Goal: Task Accomplishment & Management: Use online tool/utility

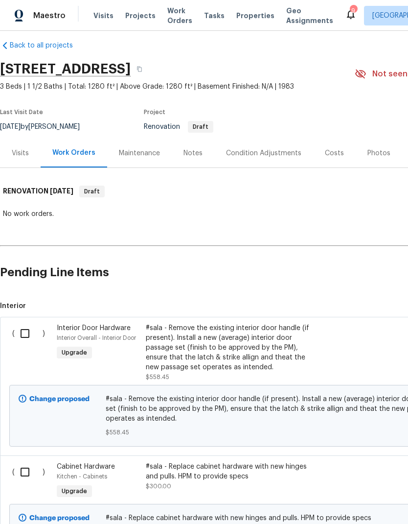
scroll to position [10, 0]
click at [192, 143] on div "Notes" at bounding box center [193, 152] width 43 height 29
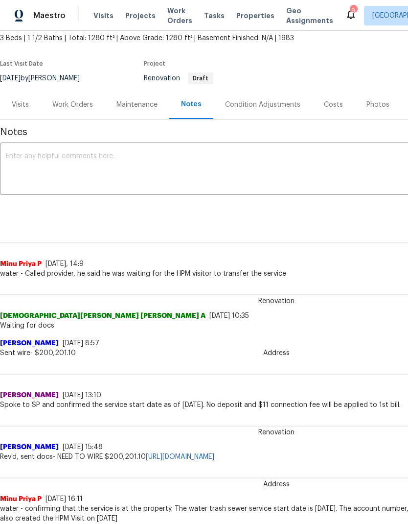
scroll to position [58, 0]
click at [297, 107] on div "Condition Adjustments" at bounding box center [262, 105] width 75 height 10
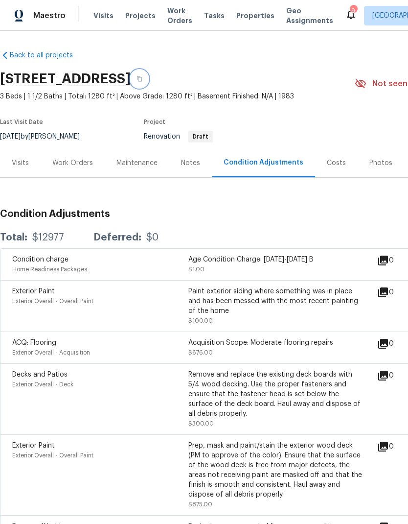
click at [148, 75] on button "button" at bounding box center [140, 79] width 18 height 18
click at [193, 162] on div "Notes" at bounding box center [190, 163] width 19 height 10
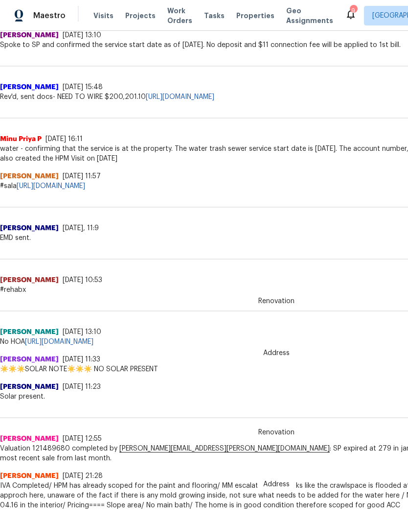
scroll to position [416, 0]
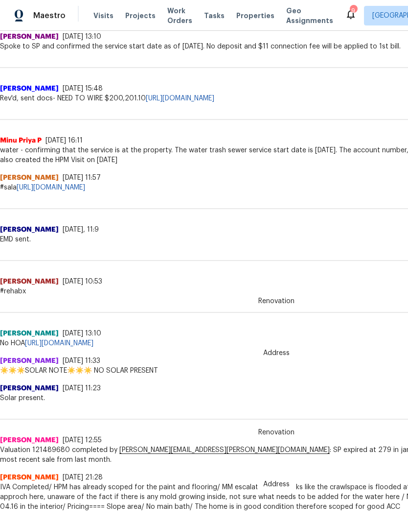
click at [85, 186] on link "https://docs.google.com/spreadsheets/d/1oN28oIgDiAhKslz0z_DqbQguZnwLQK7ijrgTnXC…" at bounding box center [51, 187] width 69 height 7
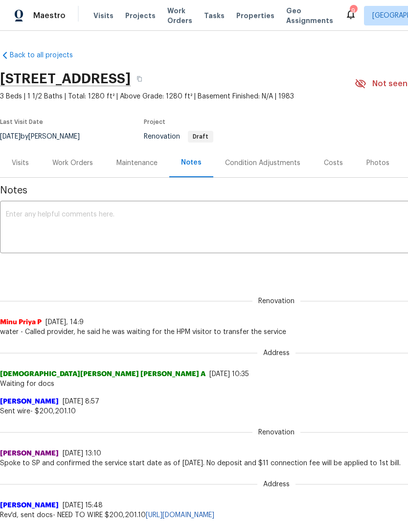
scroll to position [0, 0]
click at [142, 78] on icon "button" at bounding box center [139, 78] width 5 height 5
click at [86, 165] on div "Work Orders" at bounding box center [72, 163] width 41 height 10
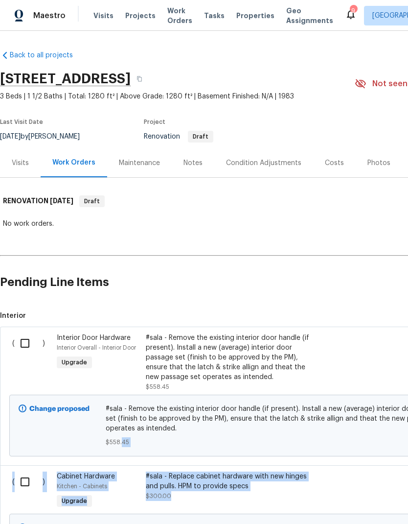
click at [29, 343] on input "checkbox" at bounding box center [29, 343] width 28 height 21
checkbox input "true"
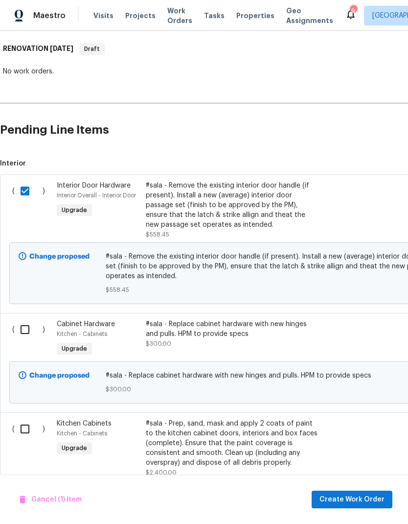
scroll to position [152, 0]
click at [24, 431] on input "checkbox" at bounding box center [29, 428] width 28 height 21
checkbox input "true"
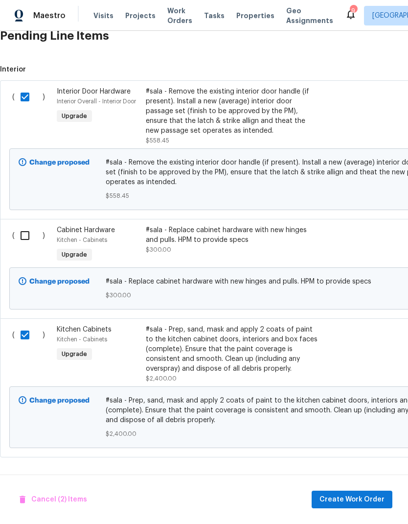
scroll to position [247, 0]
click at [361, 499] on span "Create Work Order" at bounding box center [352, 499] width 65 height 12
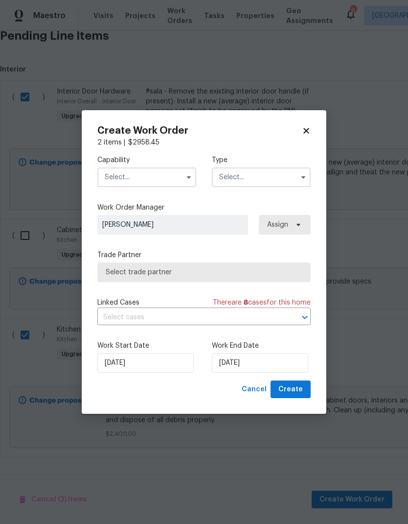
click at [178, 179] on input "text" at bounding box center [146, 177] width 99 height 20
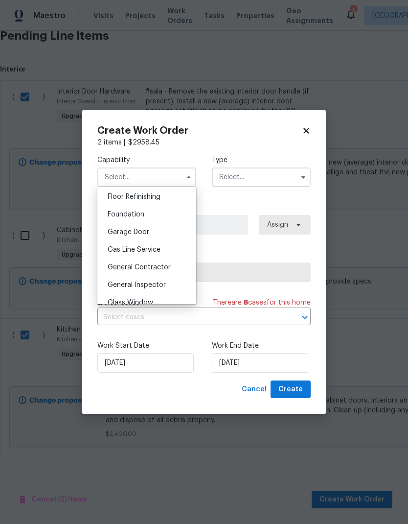
scroll to position [397, 0]
click at [173, 267] on div "General Contractor" at bounding box center [147, 268] width 94 height 18
type input "General Contractor"
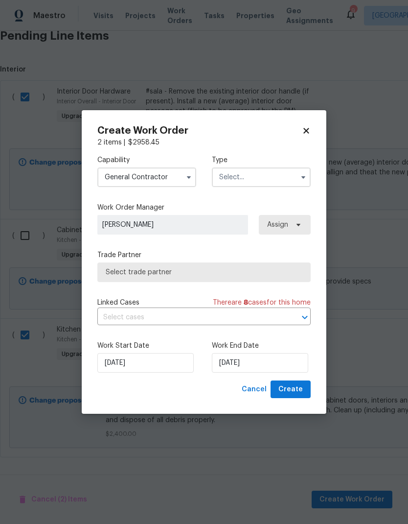
click at [281, 175] on input "text" at bounding box center [261, 177] width 99 height 20
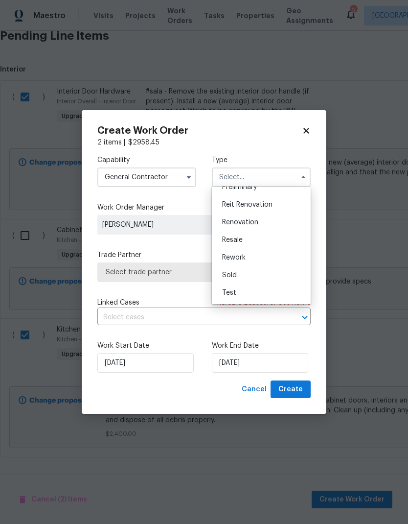
scroll to position [222, 0]
click at [283, 222] on div "Renovation" at bounding box center [261, 222] width 94 height 18
type input "Renovation"
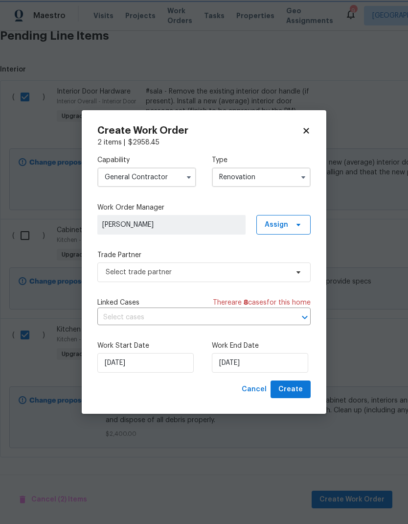
scroll to position [0, 0]
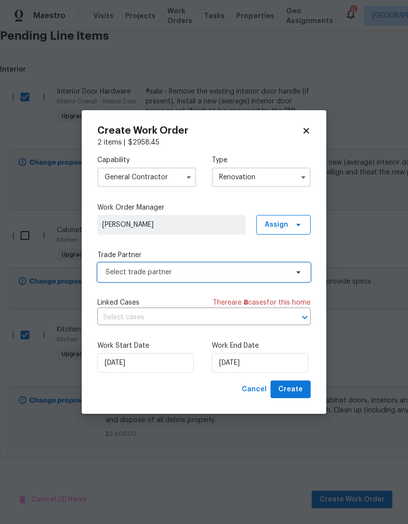
click at [298, 278] on span "Select trade partner" at bounding box center [203, 272] width 213 height 20
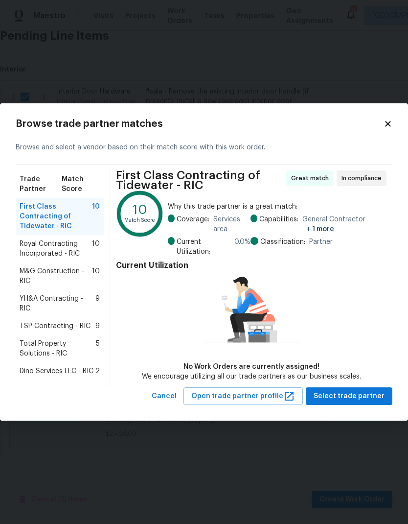
click at [93, 321] on div "TSP Contracting - RIC 9" at bounding box center [60, 326] width 80 height 10
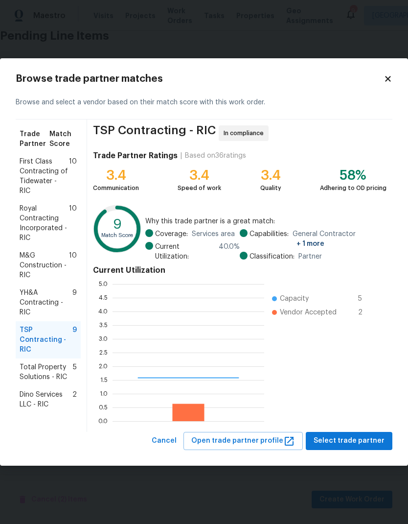
scroll to position [137, 152]
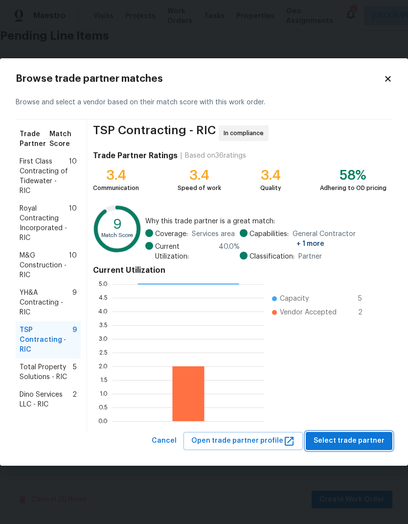
click at [353, 437] on span "Select trade partner" at bounding box center [349, 441] width 71 height 12
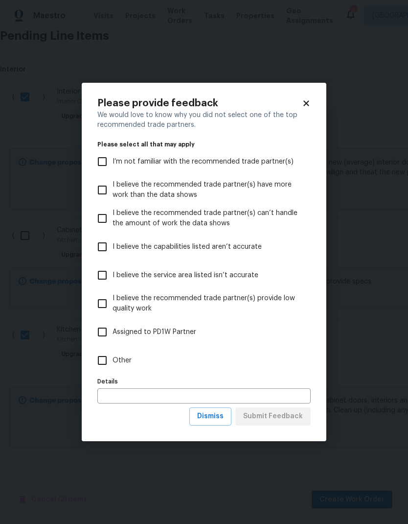
click at [112, 355] on input "Other" at bounding box center [102, 360] width 21 height 21
checkbox input "true"
click at [150, 399] on input "text" at bounding box center [203, 395] width 213 height 15
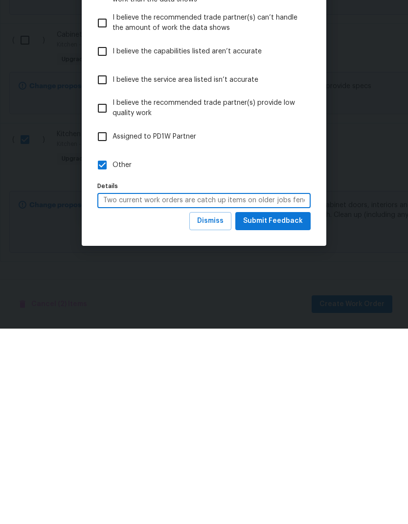
type input "Two current work orders are catch up items on older jobs fender is ready to work"
click at [287, 410] on span "Submit Feedback" at bounding box center [273, 416] width 60 height 12
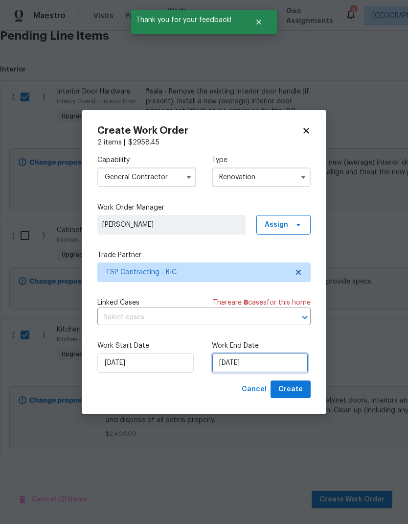
click at [250, 366] on input "[DATE]" at bounding box center [260, 363] width 96 height 20
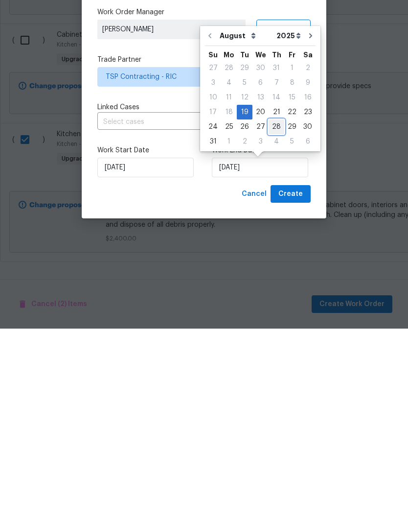
click at [277, 315] on div "28" at bounding box center [277, 322] width 16 height 14
type input "[DATE]"
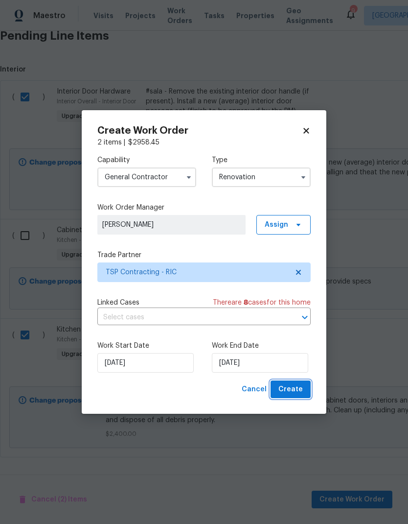
click at [294, 388] on span "Create" at bounding box center [290, 389] width 24 height 12
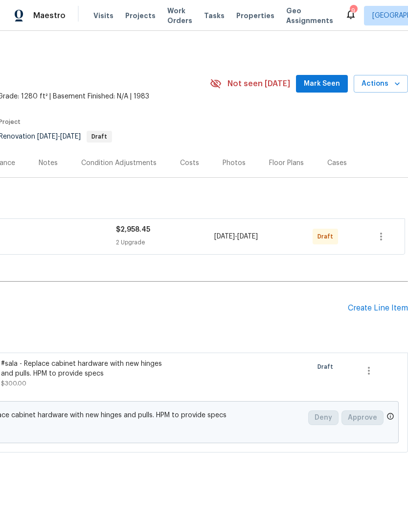
scroll to position [0, 145]
click at [381, 238] on icon "button" at bounding box center [381, 236] width 12 height 12
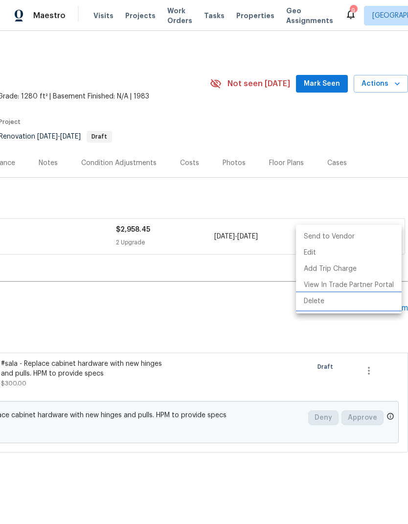
click at [361, 306] on li "Delete" at bounding box center [349, 301] width 106 height 16
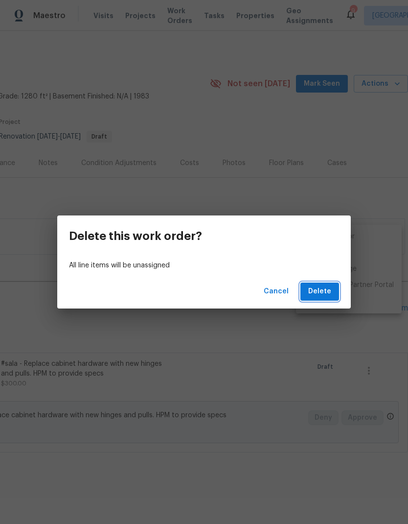
click at [325, 292] on span "Delete" at bounding box center [319, 291] width 23 height 12
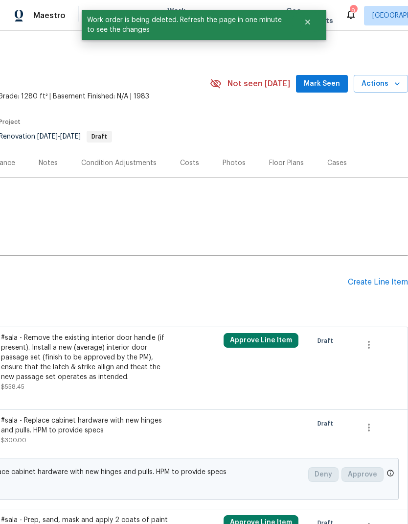
click at [231, 304] on h2 "Pending Line Items" at bounding box center [101, 282] width 493 height 46
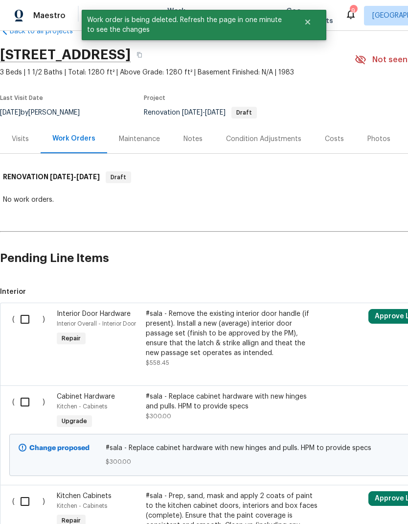
scroll to position [25, 0]
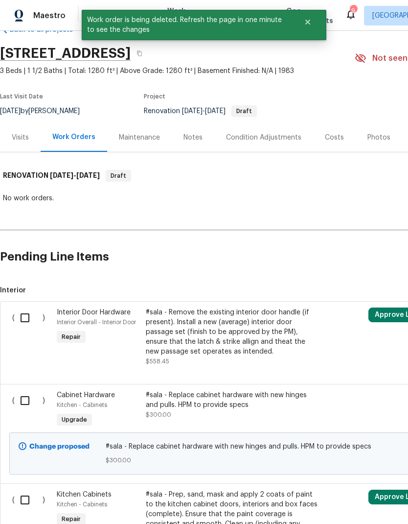
click at [29, 398] on input "checkbox" at bounding box center [29, 400] width 28 height 21
checkbox input "true"
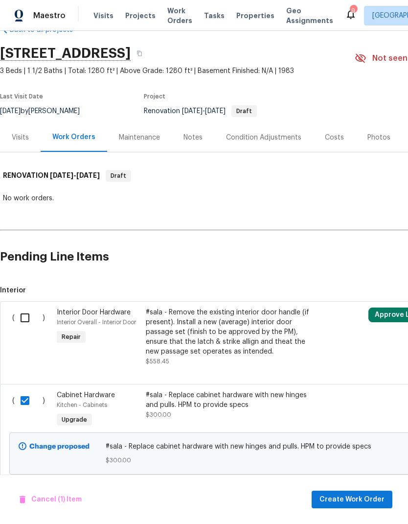
click at [28, 312] on input "checkbox" at bounding box center [29, 317] width 28 height 21
checkbox input "true"
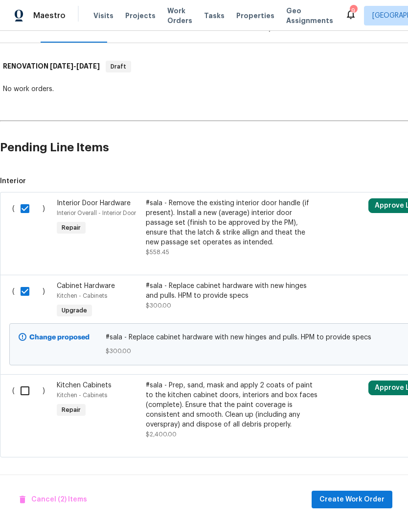
scroll to position [136, 0]
click at [25, 391] on input "checkbox" at bounding box center [29, 390] width 28 height 21
checkbox input "true"
click at [352, 505] on button "Create Work Order" at bounding box center [352, 499] width 81 height 18
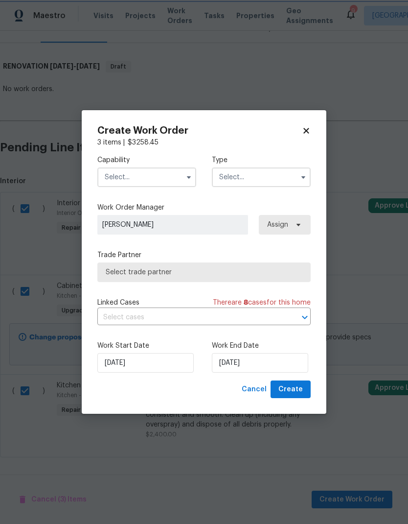
checkbox input "false"
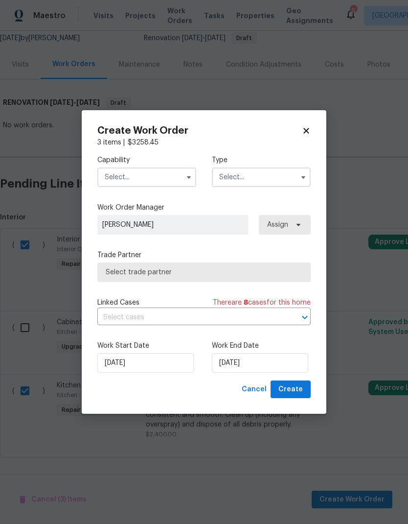
click at [174, 174] on input "text" at bounding box center [146, 177] width 99 height 20
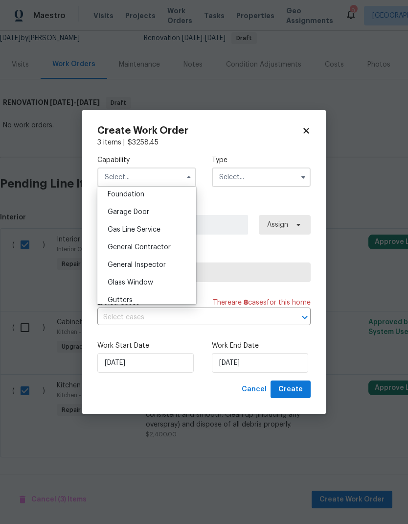
scroll to position [418, 0]
click at [174, 251] on div "General Contractor" at bounding box center [147, 248] width 94 height 18
type input "General Contractor"
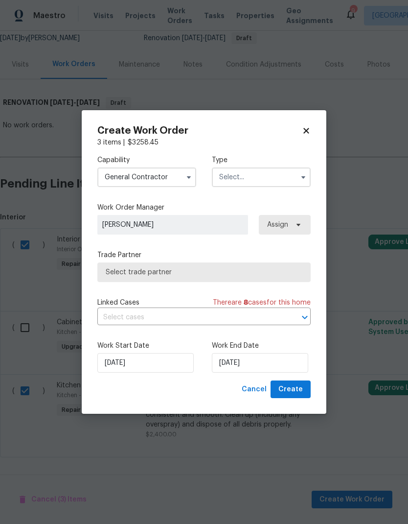
click at [294, 177] on input "text" at bounding box center [261, 177] width 99 height 20
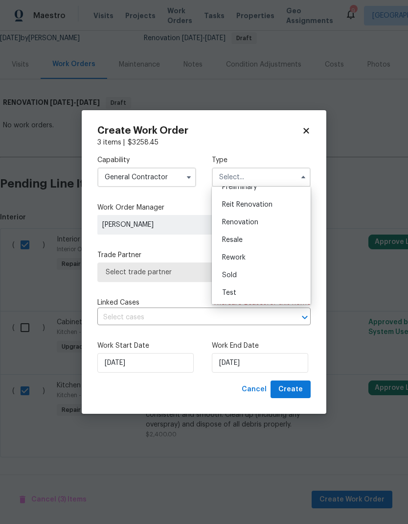
scroll to position [222, 0]
click at [276, 222] on div "Renovation" at bounding box center [261, 222] width 94 height 18
type input "Renovation"
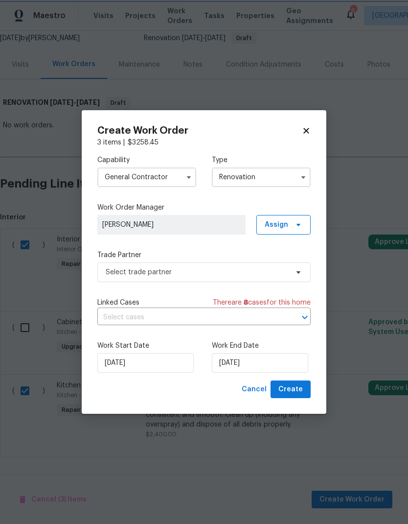
scroll to position [0, 0]
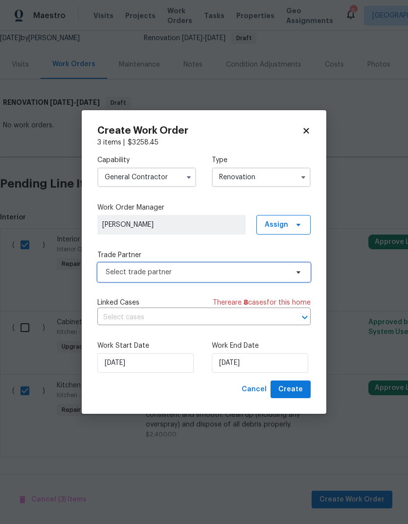
click at [287, 278] on span "Select trade partner" at bounding box center [203, 272] width 213 height 20
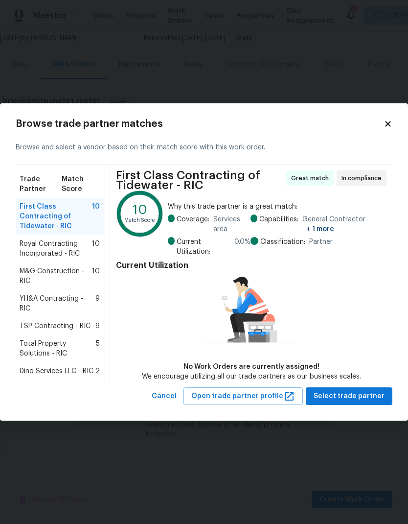
click at [90, 321] on div "TSP Contracting - RIC 9" at bounding box center [60, 326] width 80 height 10
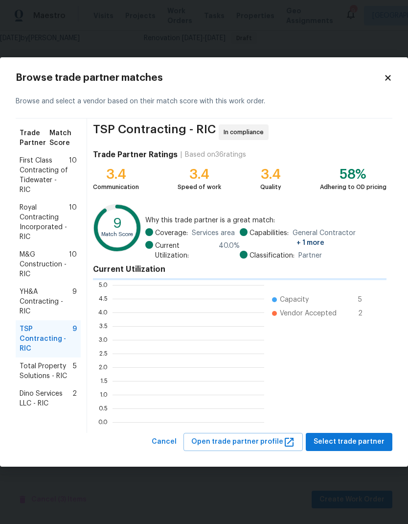
scroll to position [1, 1]
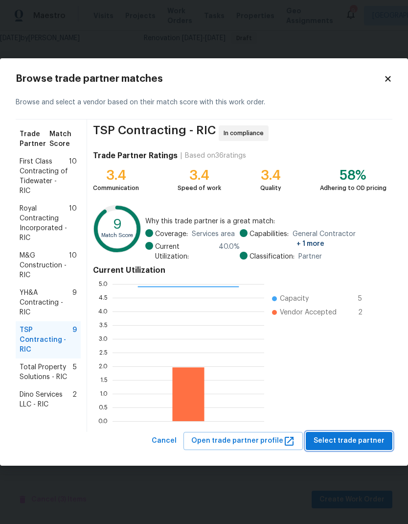
click at [355, 437] on span "Select trade partner" at bounding box center [349, 441] width 71 height 12
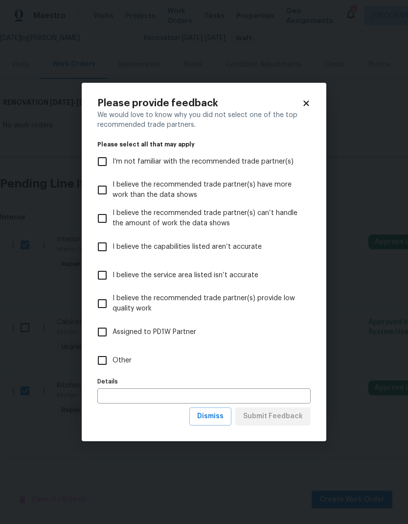
click at [112, 365] on input "Other" at bounding box center [102, 360] width 21 height 21
checkbox input "true"
click at [159, 396] on input "text" at bounding box center [203, 395] width 213 height 15
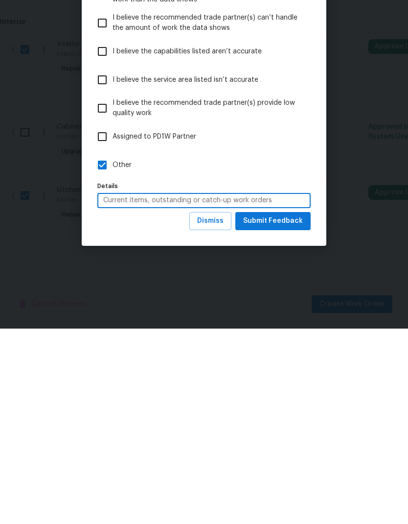
type input "Current items, outstanding or catch-up work orders"
click at [307, 407] on button "Submit Feedback" at bounding box center [272, 416] width 75 height 18
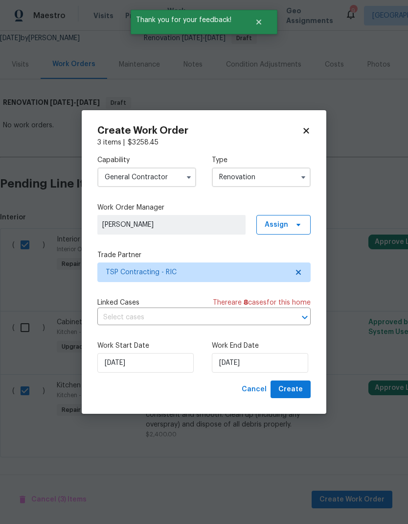
click at [248, 351] on div "Work End Date 8/19/2025" at bounding box center [261, 357] width 99 height 32
click at [247, 370] on input "[DATE]" at bounding box center [260, 363] width 96 height 20
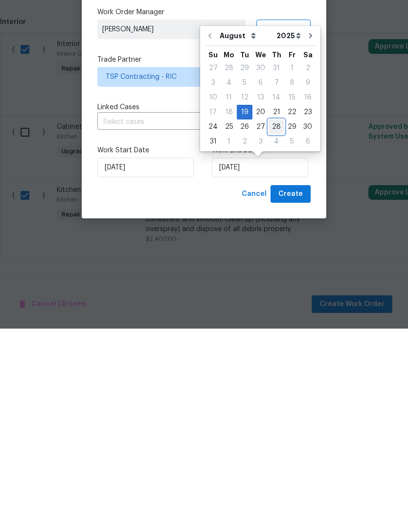
click at [277, 315] on div "28" at bounding box center [277, 322] width 16 height 14
type input "[DATE]"
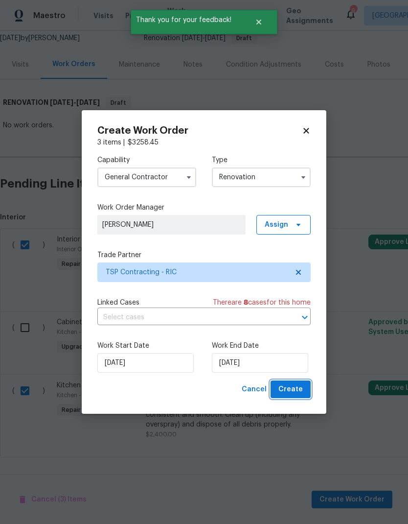
click at [297, 392] on span "Create" at bounding box center [290, 389] width 24 height 12
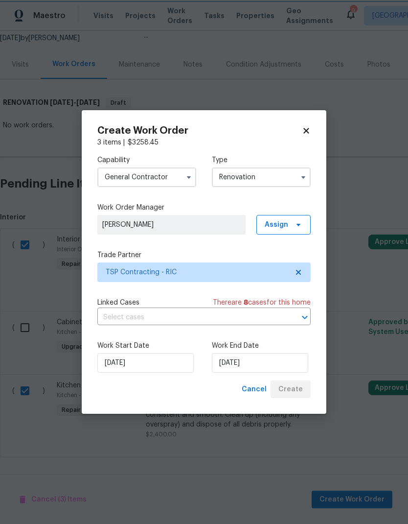
scroll to position [0, 0]
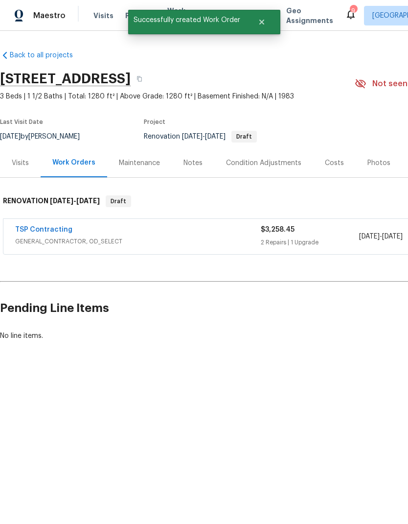
click at [37, 230] on link "TSP Contracting" at bounding box center [43, 229] width 57 height 7
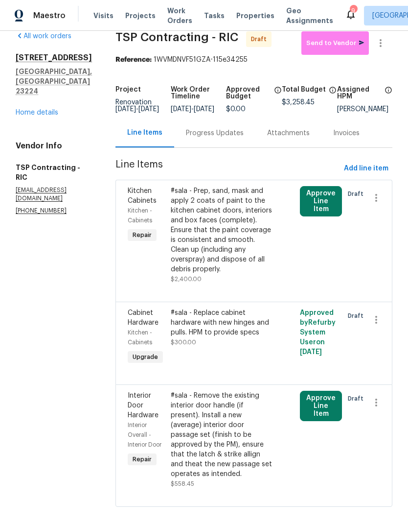
scroll to position [15, 0]
click at [233, 259] on div "#sala - Prep, sand, mask and apply 2 coats of paint to the kitchen cabinet door…" at bounding box center [222, 230] width 102 height 88
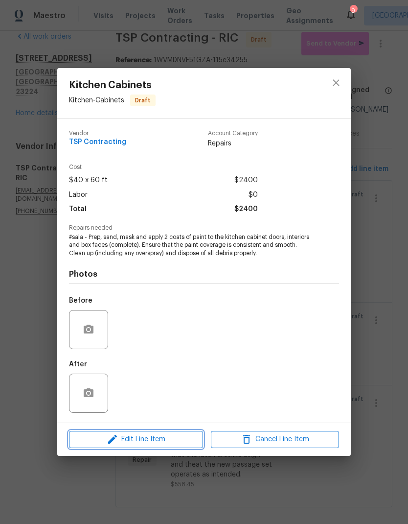
click at [185, 437] on span "Edit Line Item" at bounding box center [136, 439] width 128 height 12
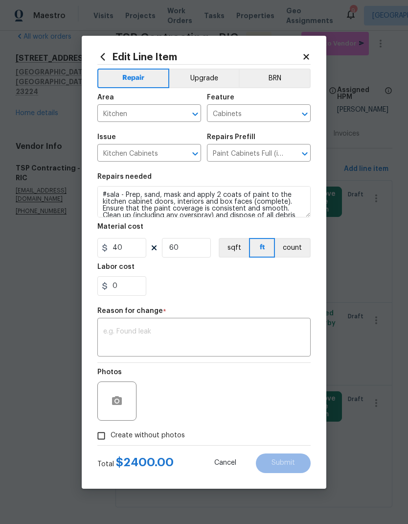
click at [217, 74] on button "Upgrade" at bounding box center [204, 79] width 70 height 20
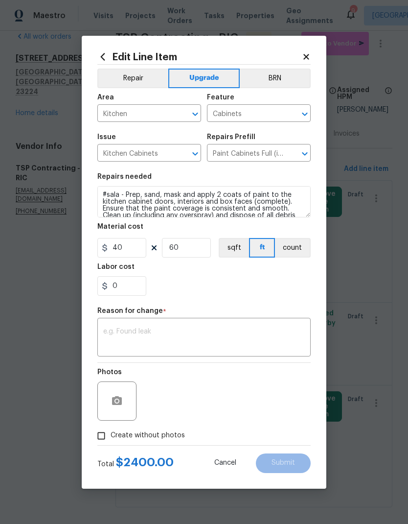
click at [222, 334] on textarea at bounding box center [204, 338] width 202 height 21
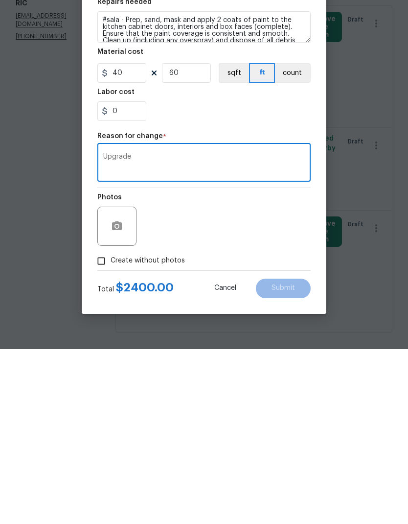
type textarea "Upgrade"
click at [311, 248] on div "Edit Line Item Repair Upgrade BRN Area Kitchen ​ Feature Cabinets ​ Issue Kitch…" at bounding box center [204, 262] width 245 height 453
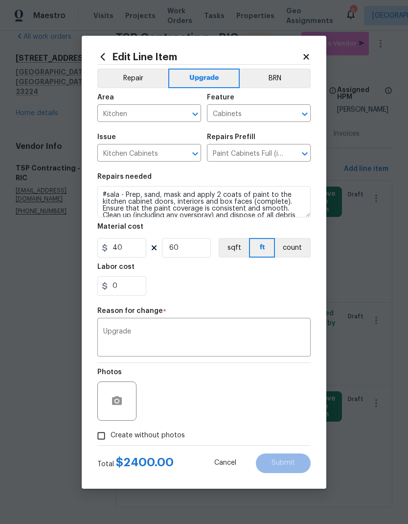
click at [132, 439] on span "Create without photos" at bounding box center [148, 435] width 74 height 10
click at [111, 439] on input "Create without photos" at bounding box center [101, 435] width 19 height 19
checkbox input "true"
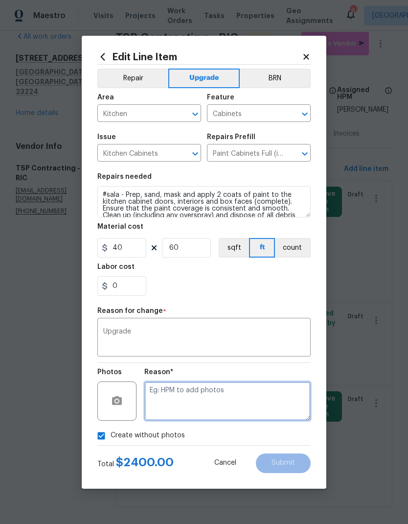
click at [252, 402] on textarea at bounding box center [227, 400] width 166 height 39
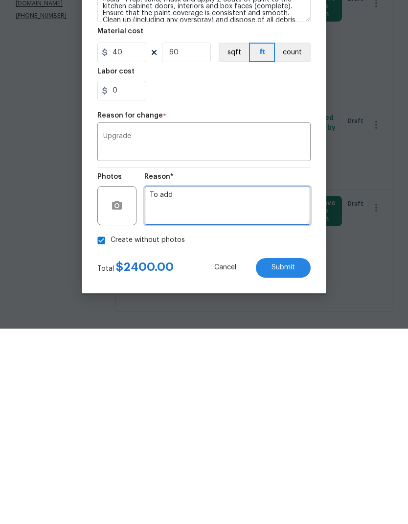
type textarea "To add"
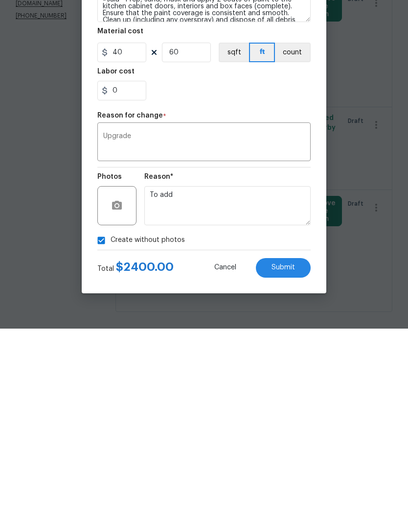
click at [292, 459] on span "Submit" at bounding box center [283, 462] width 23 height 7
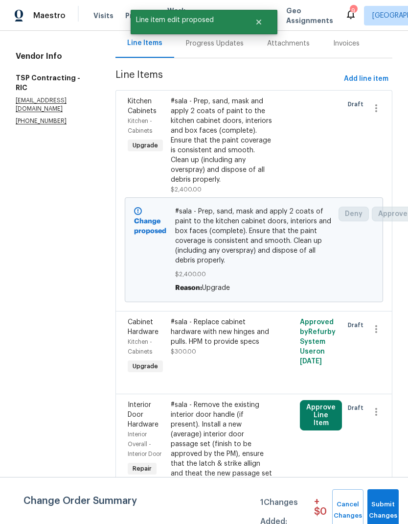
scroll to position [104, 0]
click at [237, 436] on div "#sala - Remove the existing interior door handle (if present). Install a new (a…" at bounding box center [222, 444] width 102 height 88
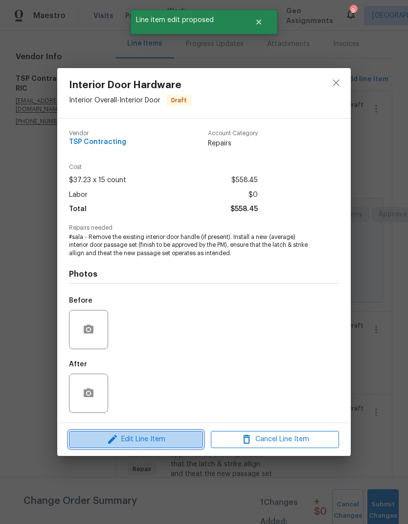
click at [108, 439] on icon "button" at bounding box center [113, 439] width 12 height 12
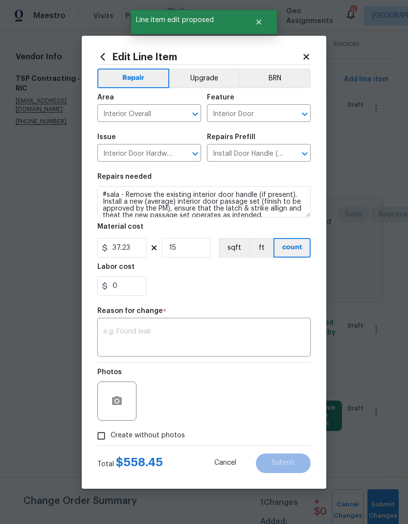
click at [223, 82] on button "Upgrade" at bounding box center [204, 79] width 70 height 20
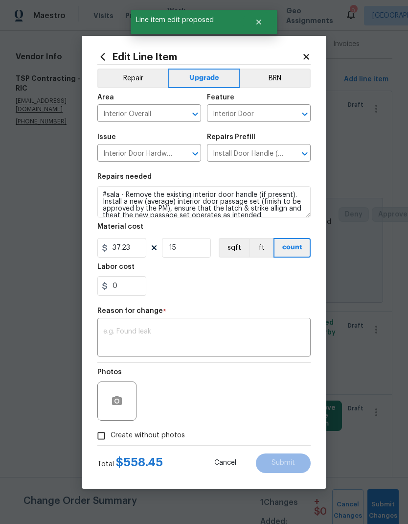
click at [256, 338] on textarea at bounding box center [204, 338] width 202 height 21
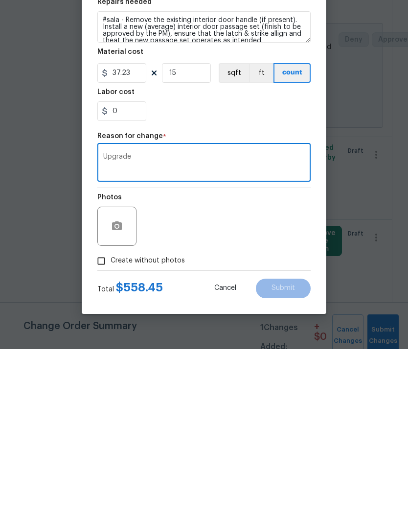
type textarea "Upgrade"
click at [101, 426] on input "Create without photos" at bounding box center [101, 435] width 19 height 19
checkbox input "true"
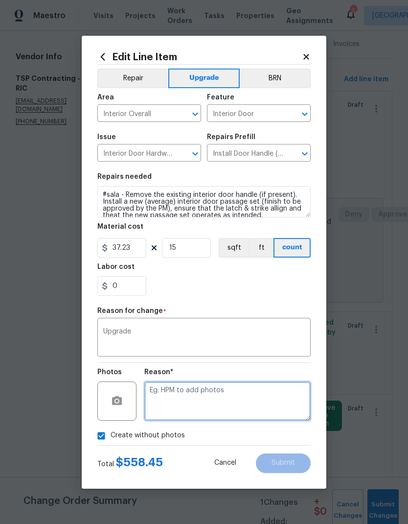
click at [283, 403] on textarea at bounding box center [227, 400] width 166 height 39
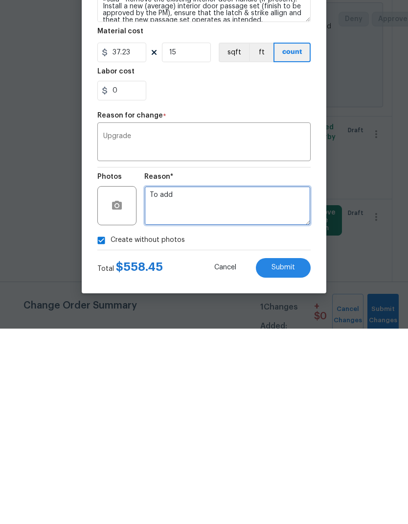
type textarea "To add"
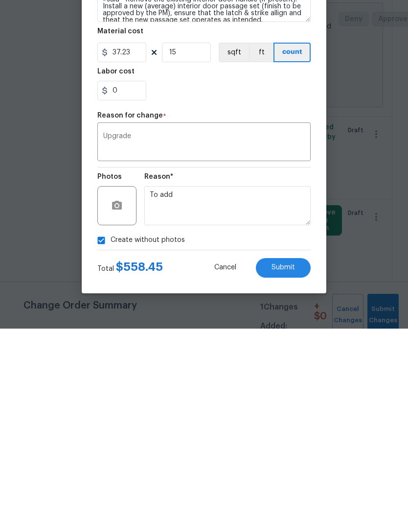
click at [296, 453] on button "Submit" at bounding box center [283, 463] width 55 height 20
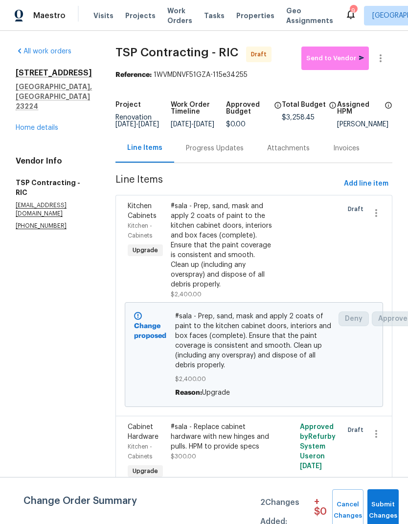
scroll to position [0, 0]
click at [52, 124] on link "Home details" at bounding box center [37, 127] width 43 height 7
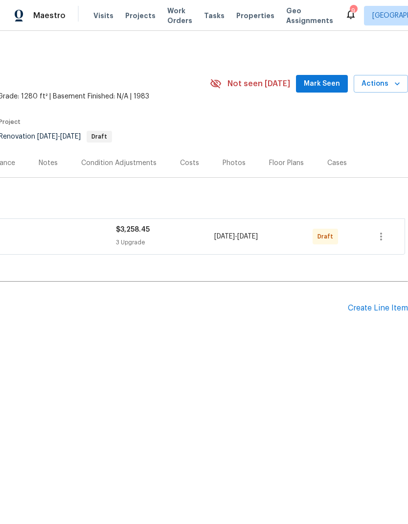
scroll to position [0, 145]
click at [379, 304] on div "Create Line Item" at bounding box center [378, 307] width 60 height 9
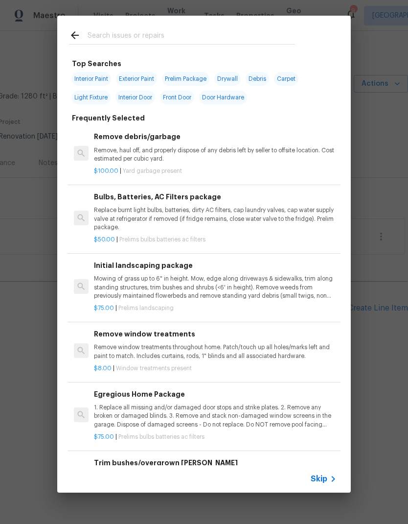
click at [258, 25] on div at bounding box center [182, 35] width 250 height 39
click at [99, 37] on input "text" at bounding box center [191, 36] width 207 height 15
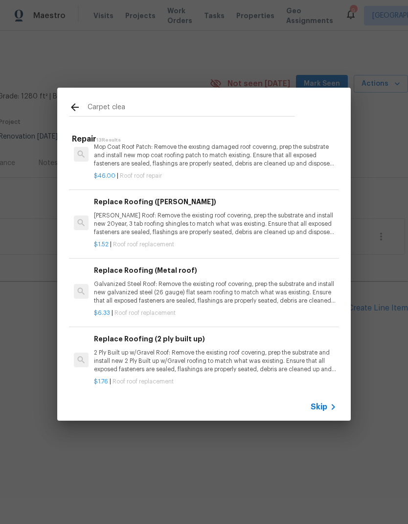
scroll to position [624, 0]
type input "C"
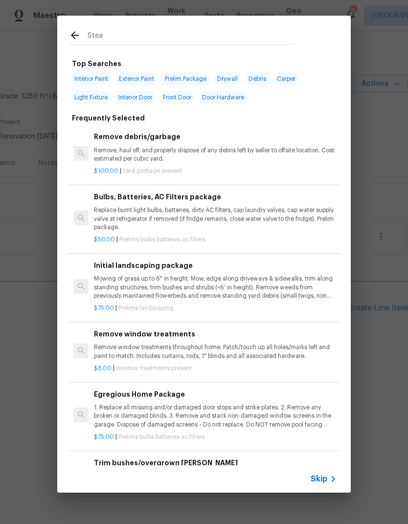
type input "Steam"
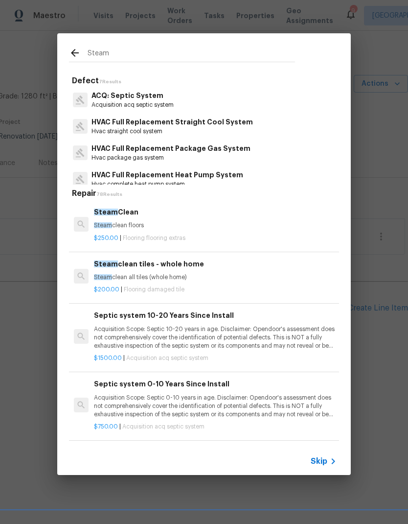
click at [96, 226] on span "Steam" at bounding box center [103, 225] width 18 height 6
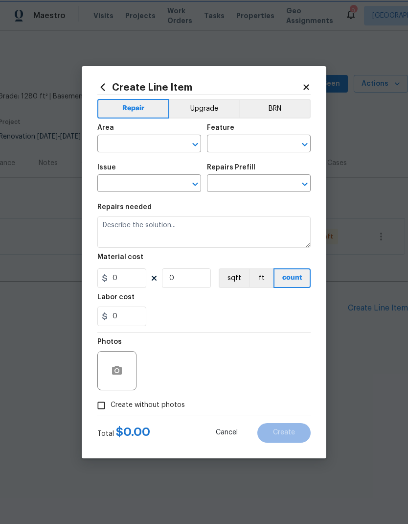
type input "Overall Flooring"
type input "Flooring Extras"
type input "Steam Clean $250.00"
type textarea "Steam clean floors"
type input "250"
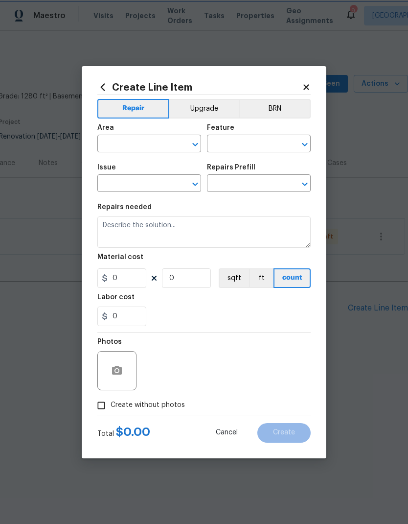
type input "1"
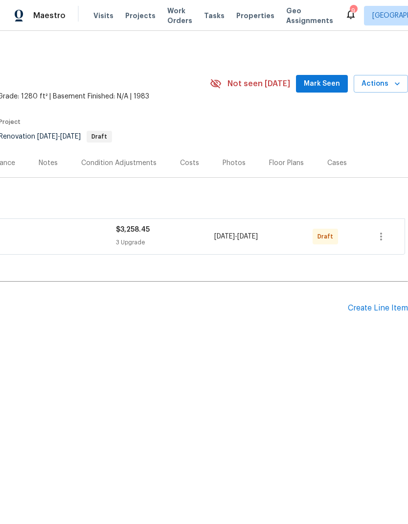
click at [381, 312] on div "Create Line Item" at bounding box center [378, 307] width 60 height 9
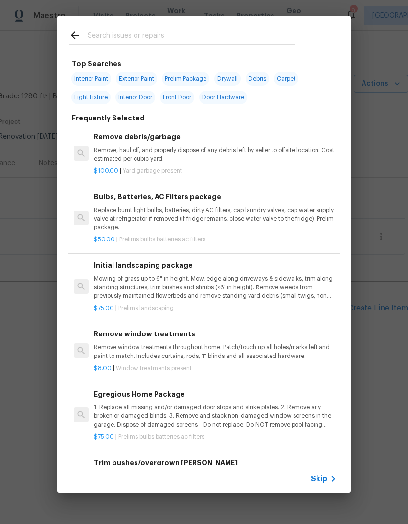
click at [100, 38] on input "text" at bounding box center [191, 36] width 207 height 15
type input "Steam"
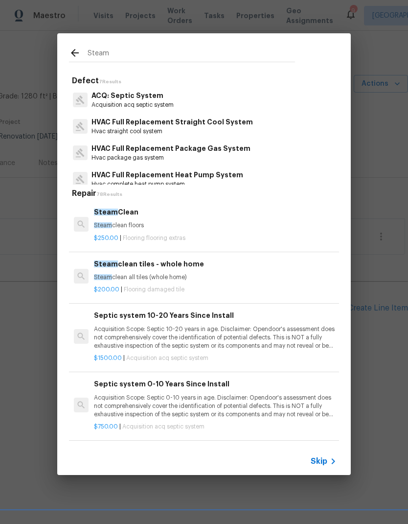
click at [95, 226] on span "Steam" at bounding box center [103, 225] width 18 height 6
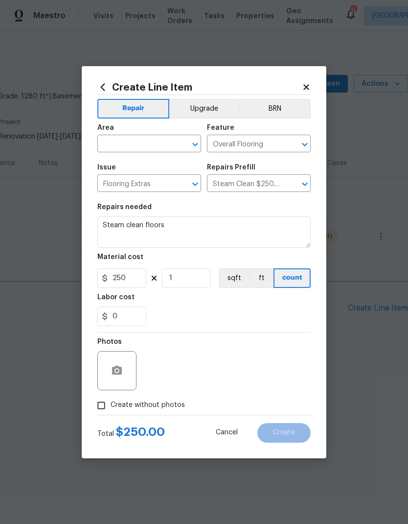
click at [116, 137] on input "text" at bounding box center [135, 144] width 76 height 15
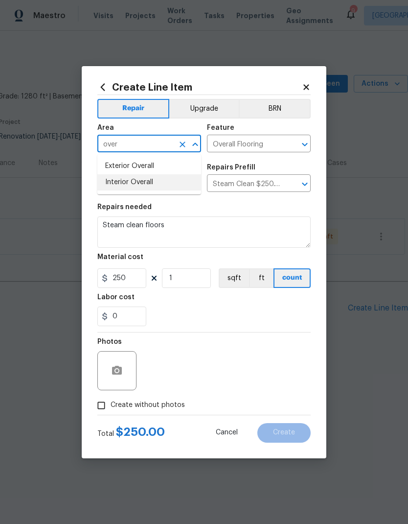
click at [114, 183] on li "Interior Overall" at bounding box center [149, 182] width 104 height 16
type input "Interior Overall"
click at [128, 277] on input "250" at bounding box center [121, 278] width 49 height 20
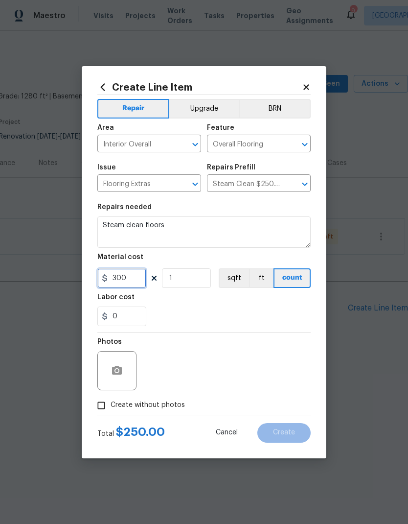
type input "300"
click at [283, 310] on div "0" at bounding box center [203, 316] width 213 height 20
click at [102, 404] on input "Create without photos" at bounding box center [101, 405] width 19 height 19
checkbox input "true"
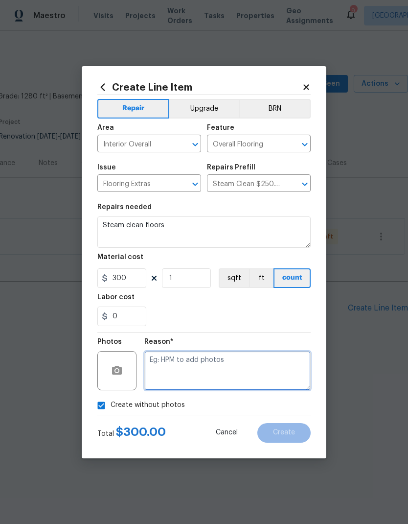
click at [271, 372] on textarea at bounding box center [227, 370] width 166 height 39
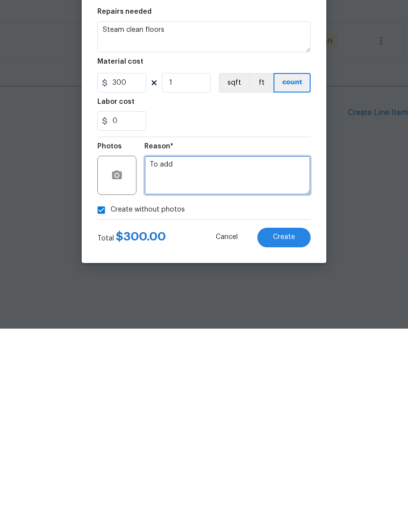
type textarea "To add"
click at [289, 429] on span "Create" at bounding box center [284, 432] width 22 height 7
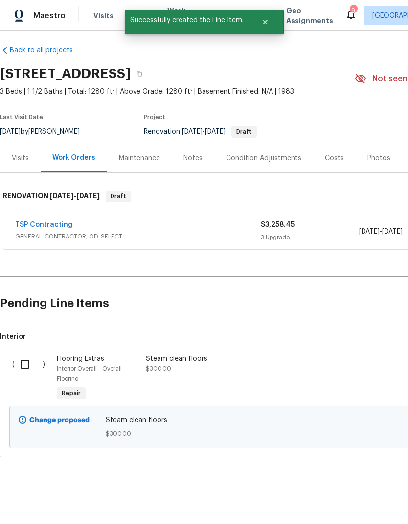
scroll to position [5, 0]
click at [24, 364] on input "checkbox" at bounding box center [29, 364] width 28 height 21
checkbox input "true"
click at [345, 498] on span "Create Work Order" at bounding box center [352, 499] width 65 height 12
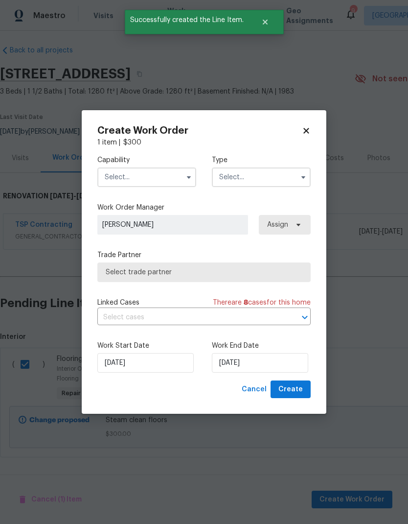
click at [174, 179] on input "text" at bounding box center [146, 177] width 99 height 20
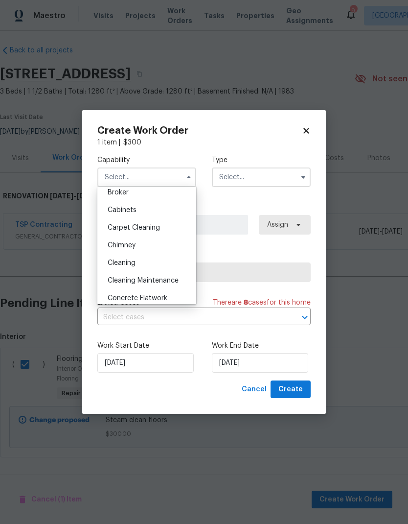
scroll to position [81, 0]
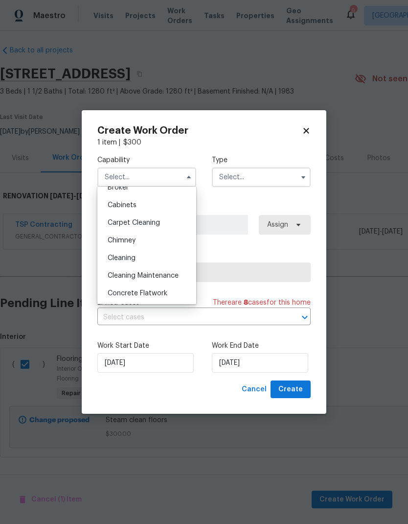
click at [169, 228] on div "Carpet Cleaning" at bounding box center [147, 223] width 94 height 18
type input "Carpet Cleaning"
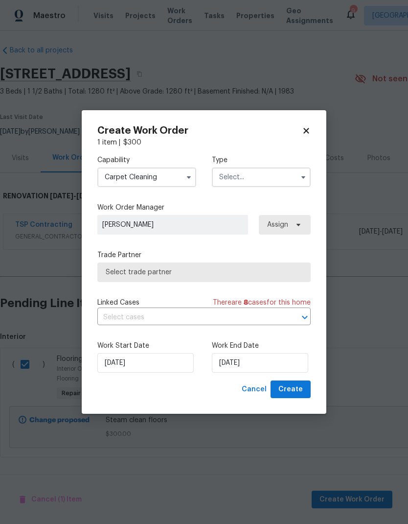
click at [296, 178] on input "text" at bounding box center [261, 177] width 99 height 20
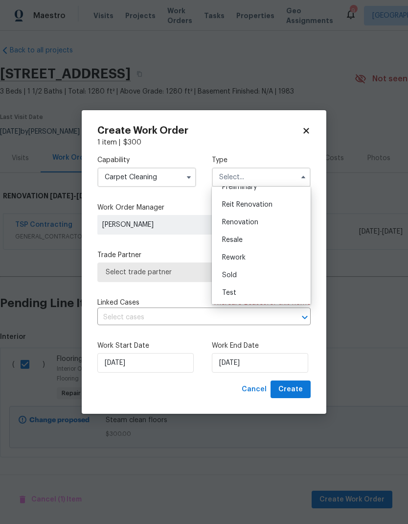
scroll to position [222, 0]
click at [288, 224] on div "Renovation" at bounding box center [261, 222] width 94 height 18
type input "Renovation"
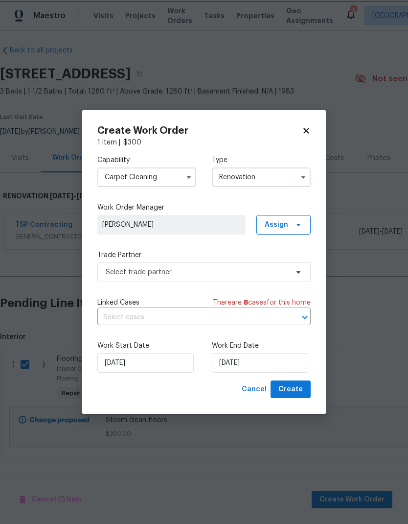
scroll to position [0, 0]
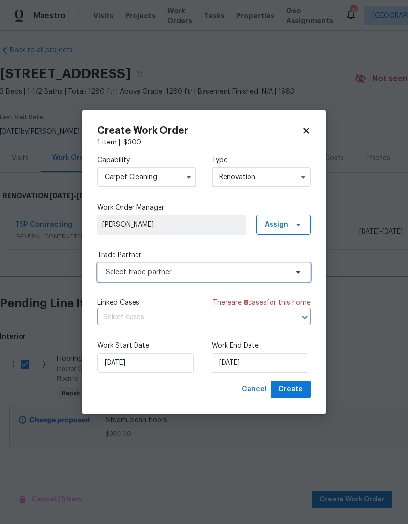
click at [300, 273] on icon at bounding box center [299, 272] width 8 height 8
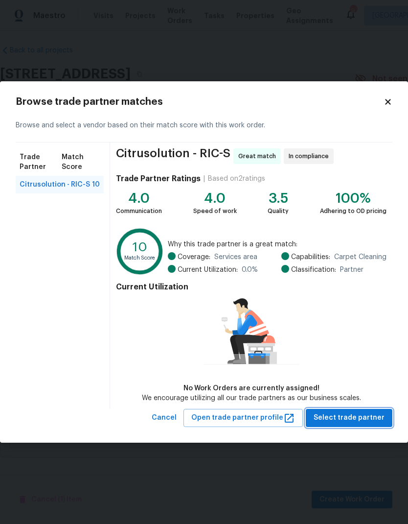
click at [378, 418] on span "Select trade partner" at bounding box center [349, 418] width 71 height 12
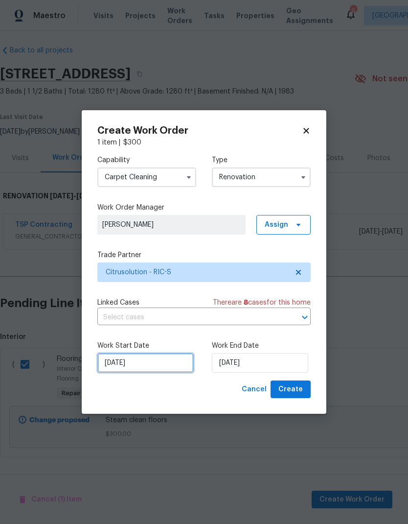
click at [125, 361] on input "[DATE]" at bounding box center [145, 363] width 96 height 20
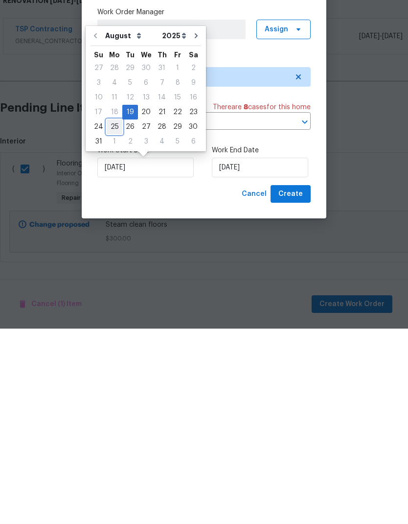
click at [117, 315] on div "25" at bounding box center [115, 322] width 16 height 14
type input "[DATE]"
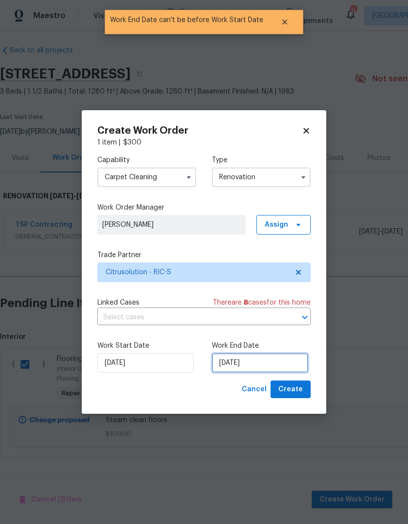
click at [244, 361] on input "[DATE]" at bounding box center [260, 363] width 96 height 20
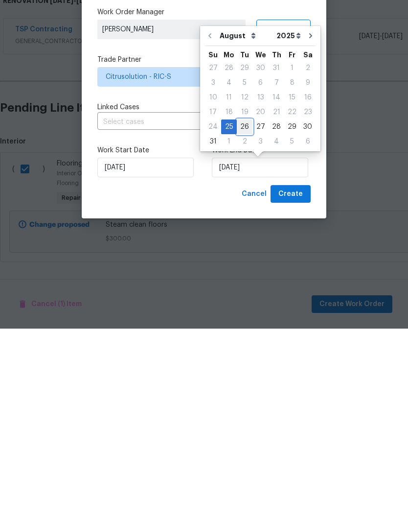
click at [247, 315] on div "26" at bounding box center [245, 322] width 16 height 14
type input "[DATE]"
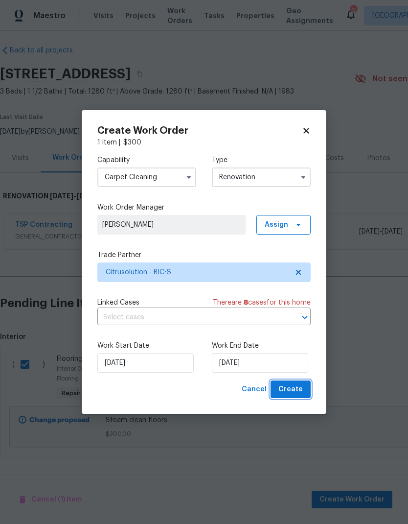
click at [301, 389] on span "Create" at bounding box center [290, 389] width 24 height 12
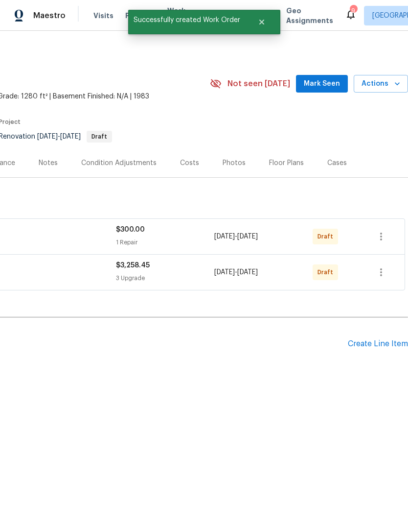
scroll to position [0, 145]
click at [379, 343] on div "Create Line Item" at bounding box center [378, 343] width 60 height 9
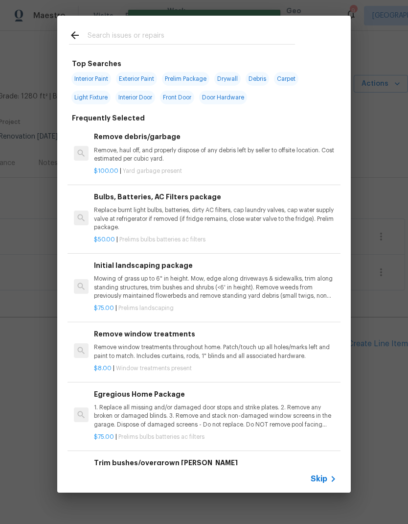
click at [96, 41] on input "text" at bounding box center [191, 36] width 207 height 15
type input "Clean"
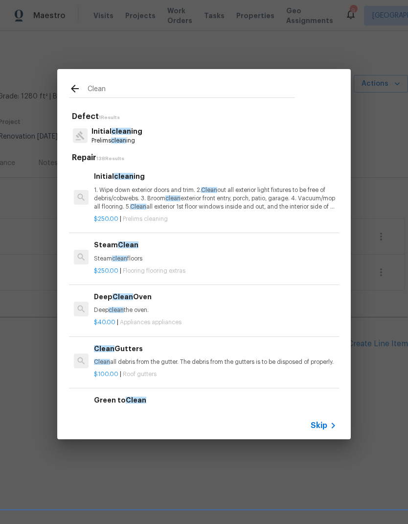
click at [101, 200] on p "1. Wipe down exterior doors and trim. 2. Clean out all exterior light fixtures …" at bounding box center [215, 198] width 243 height 25
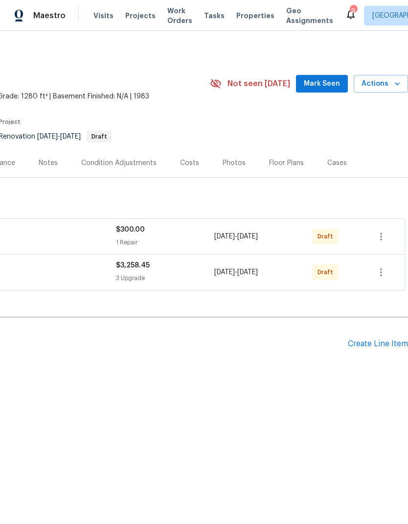
click at [381, 347] on div "Create Line Item" at bounding box center [378, 343] width 60 height 9
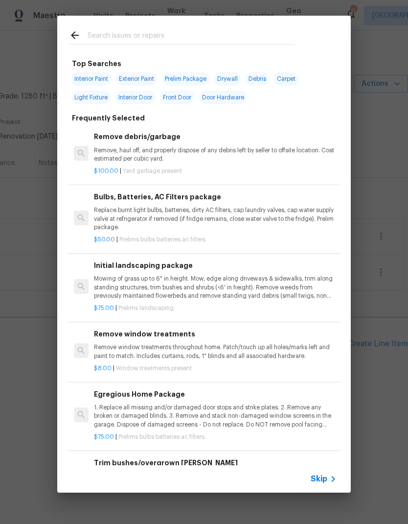
click at [96, 43] on input "text" at bounding box center [191, 36] width 207 height 15
type input "Clean"
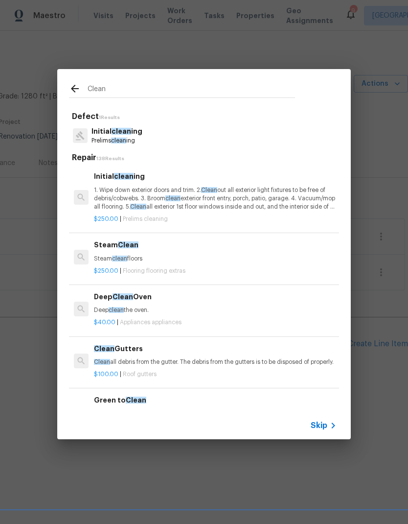
click at [107, 194] on p "1. Wipe down exterior doors and trim. 2. Clean out all exterior light fixtures …" at bounding box center [215, 198] width 243 height 25
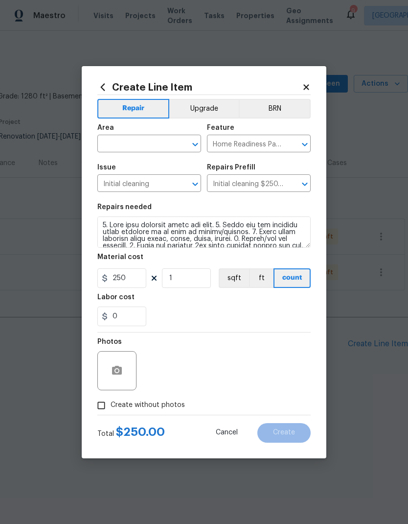
click at [109, 145] on input "text" at bounding box center [135, 144] width 76 height 15
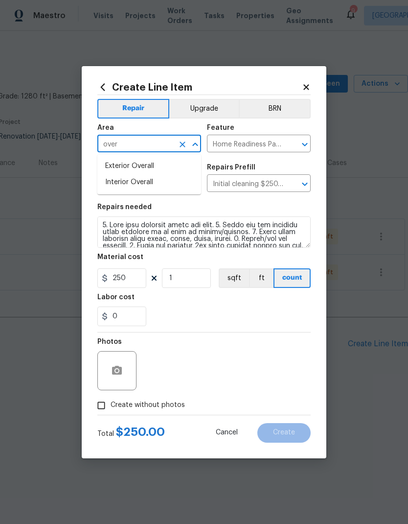
click at [113, 183] on li "Interior Overall" at bounding box center [149, 182] width 104 height 16
type input "Interior Overall"
click at [108, 179] on input "Initial cleaning" at bounding box center [135, 184] width 76 height 15
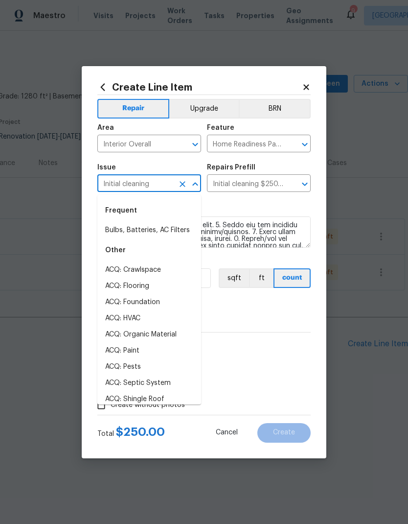
click at [225, 206] on div "Repairs needed" at bounding box center [203, 210] width 213 height 13
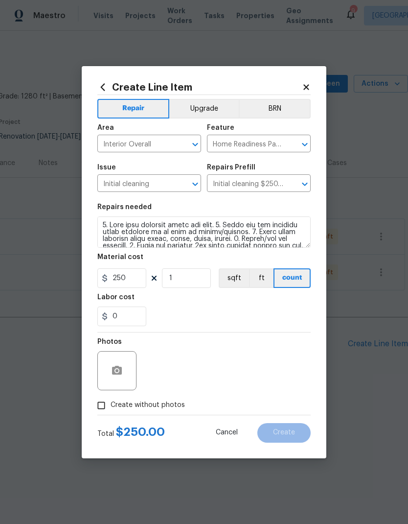
click at [103, 408] on input "Create without photos" at bounding box center [101, 405] width 19 height 19
checkbox input "true"
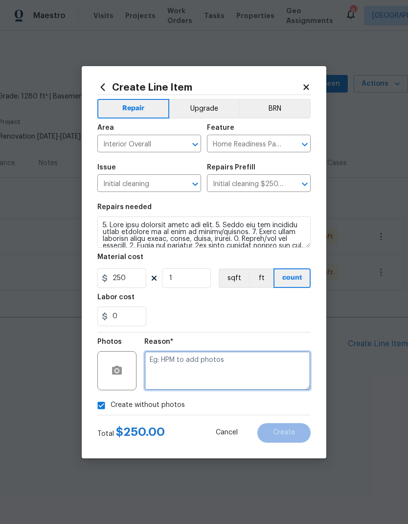
click at [293, 379] on textarea at bounding box center [227, 370] width 166 height 39
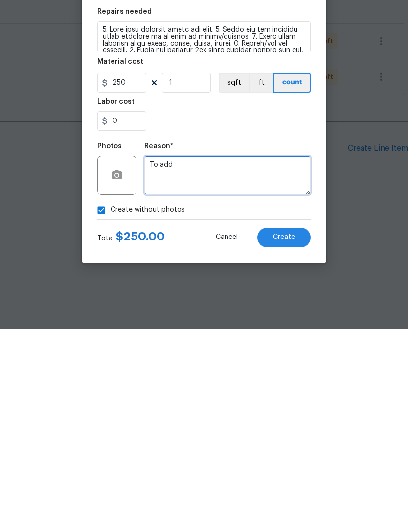
type textarea "To add"
click at [296, 423] on button "Create" at bounding box center [283, 433] width 53 height 20
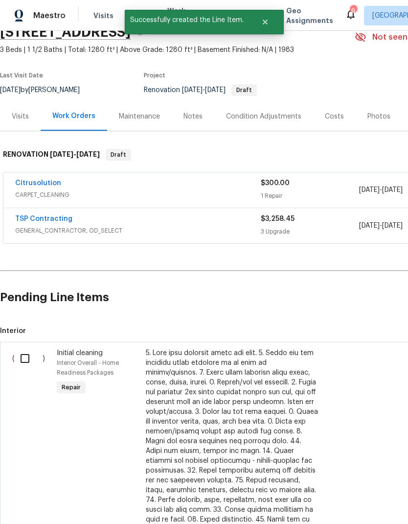
scroll to position [52, 0]
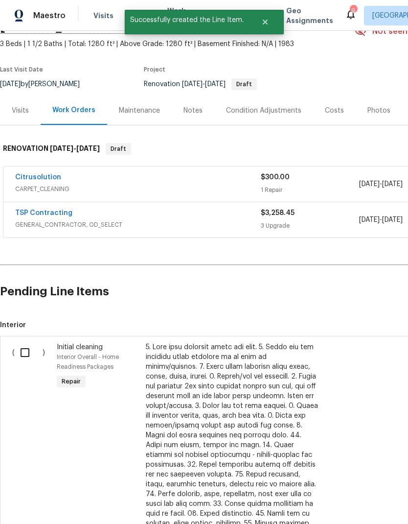
click at [19, 349] on input "checkbox" at bounding box center [29, 352] width 28 height 21
checkbox input "true"
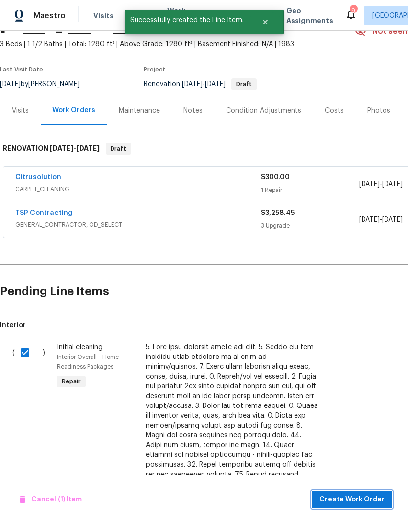
click at [347, 499] on span "Create Work Order" at bounding box center [352, 499] width 65 height 12
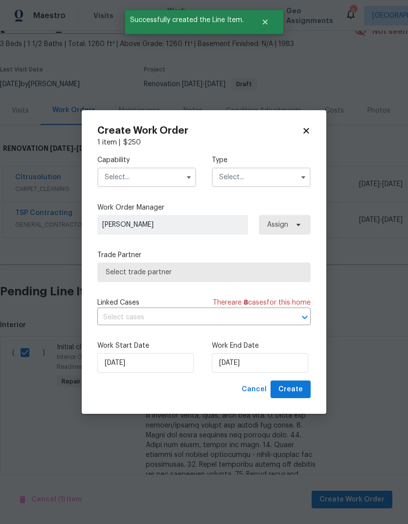
click at [110, 177] on input "text" at bounding box center [146, 177] width 99 height 20
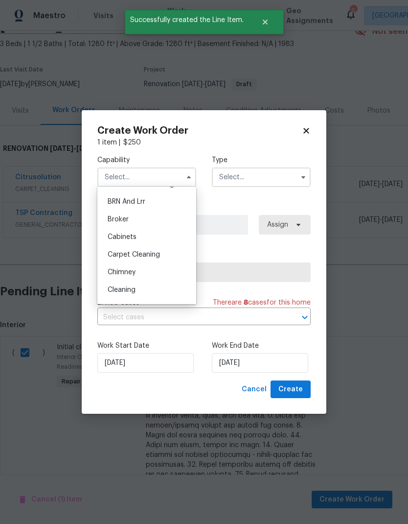
scroll to position [57, 0]
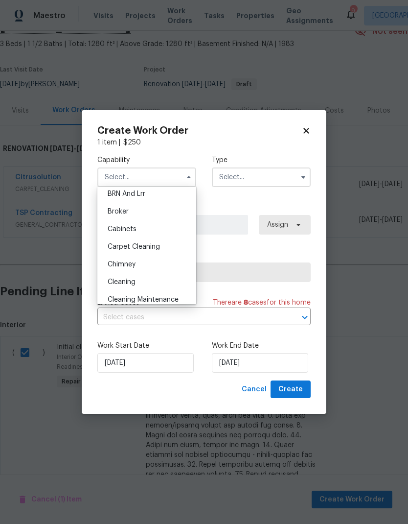
click at [106, 282] on div "Cleaning" at bounding box center [147, 282] width 94 height 18
type input "Cleaning"
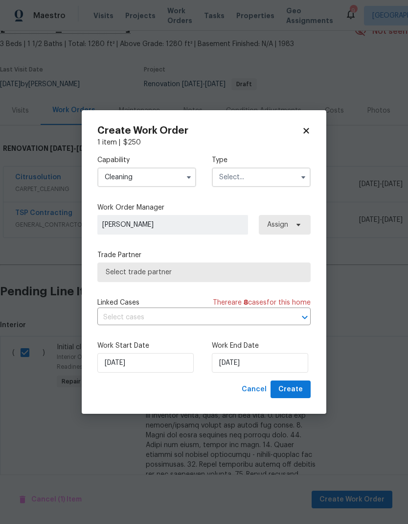
click at [295, 175] on input "text" at bounding box center [261, 177] width 99 height 20
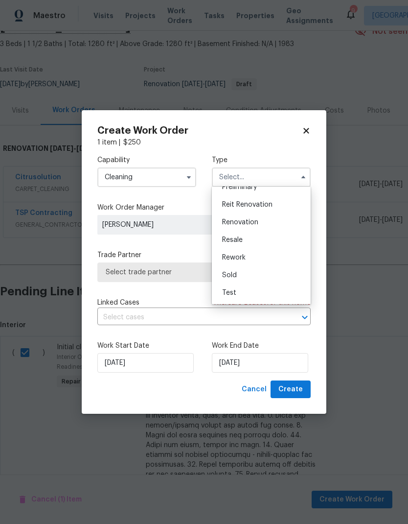
scroll to position [222, 0]
click at [288, 220] on div "Renovation" at bounding box center [261, 222] width 94 height 18
type input "Renovation"
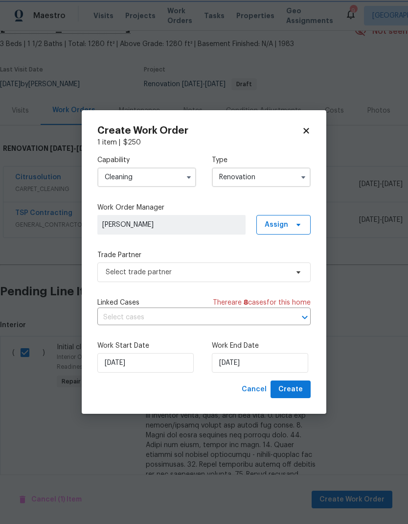
scroll to position [0, 0]
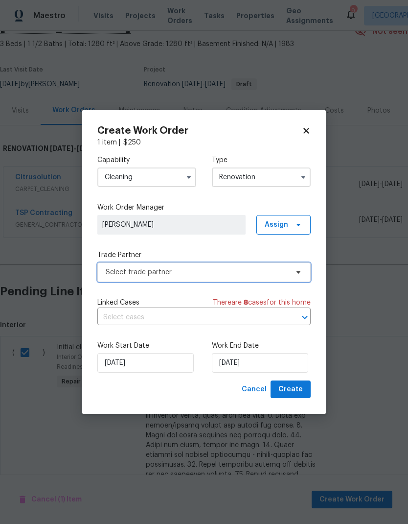
click at [301, 274] on icon at bounding box center [299, 272] width 8 height 8
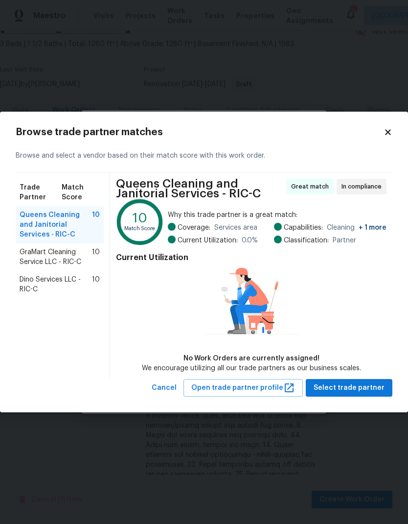
click at [35, 256] on span "GraMart Cleaning Service LLC - RIC-C" at bounding box center [56, 257] width 72 height 20
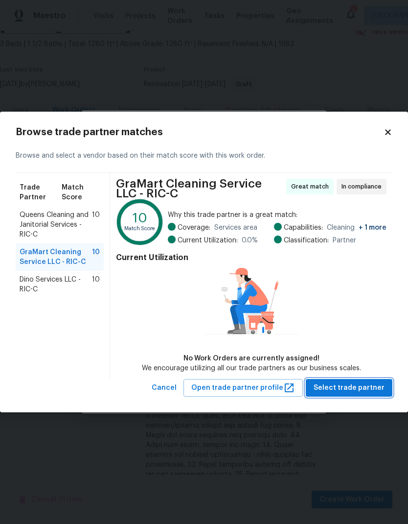
click at [365, 389] on span "Select trade partner" at bounding box center [349, 388] width 71 height 12
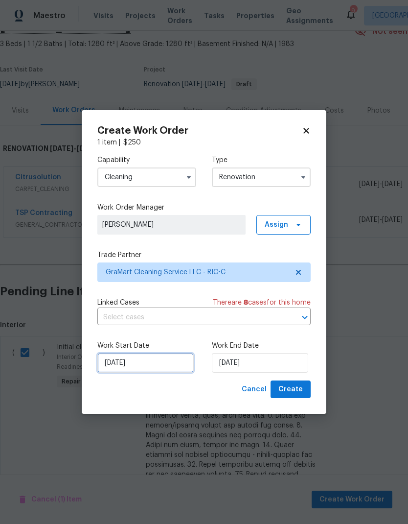
click at [108, 363] on input "[DATE]" at bounding box center [145, 363] width 96 height 20
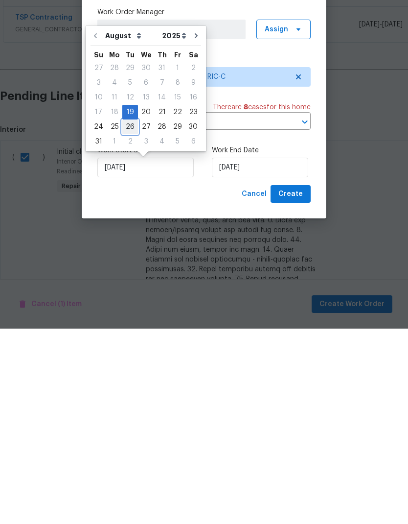
click at [131, 315] on div "26" at bounding box center [130, 322] width 16 height 14
type input "[DATE]"
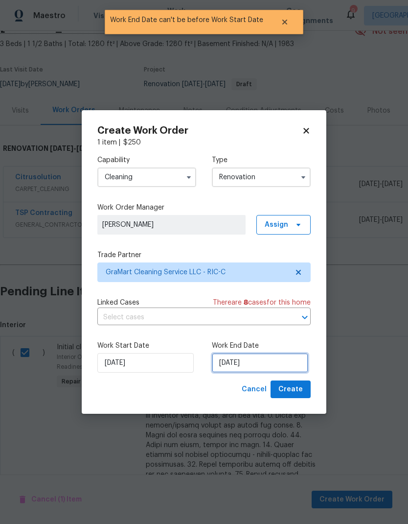
click at [238, 367] on input "[DATE]" at bounding box center [260, 363] width 96 height 20
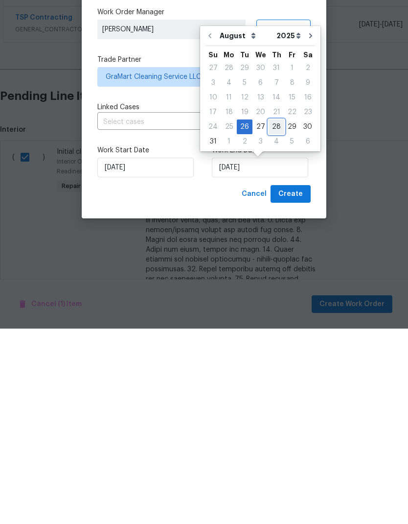
click at [270, 315] on div "28" at bounding box center [277, 322] width 16 height 14
type input "[DATE]"
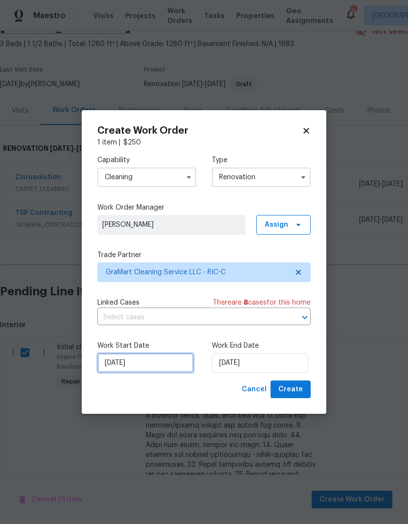
click at [132, 356] on input "[DATE]" at bounding box center [145, 363] width 96 height 20
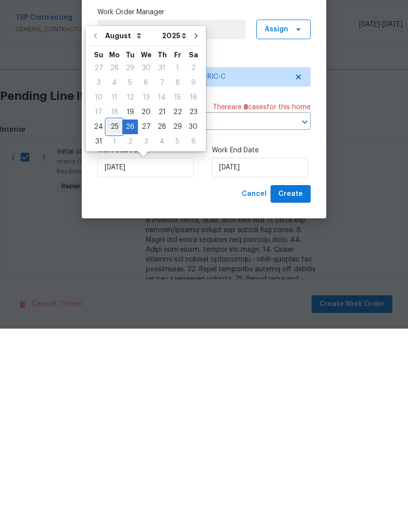
click at [113, 315] on div "25" at bounding box center [115, 322] width 16 height 14
type input "[DATE]"
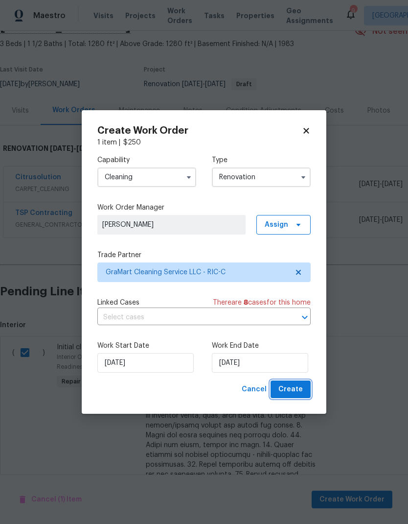
click at [297, 389] on span "Create" at bounding box center [290, 389] width 24 height 12
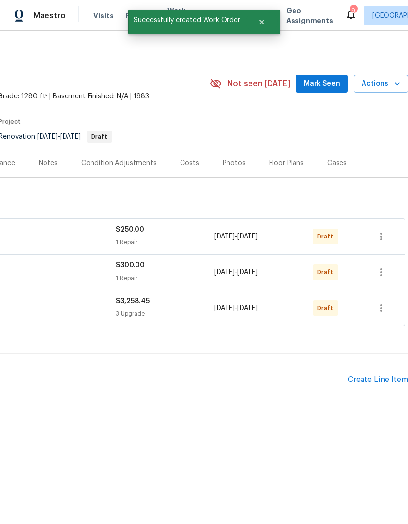
scroll to position [0, 145]
click at [381, 380] on div "Create Line Item" at bounding box center [378, 379] width 60 height 9
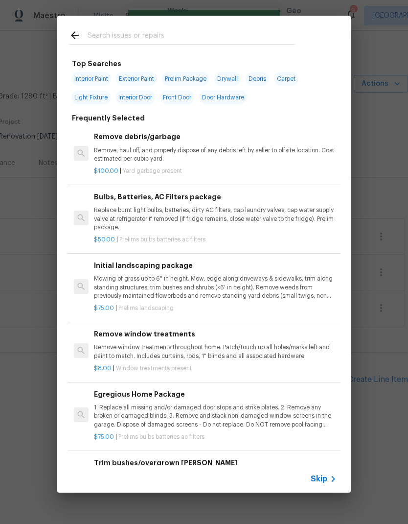
click at [198, 288] on p "Mowing of grass up to 6" in height. Mow, edge along driveways & sidewalks, trim…" at bounding box center [215, 287] width 243 height 25
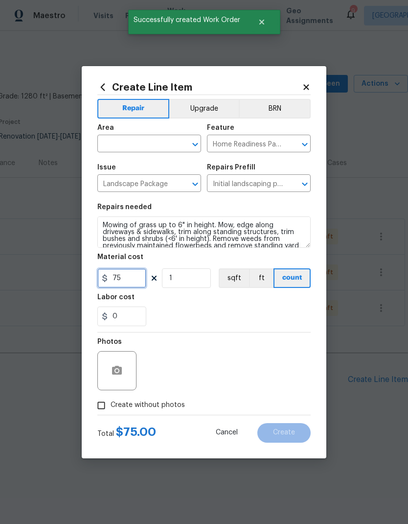
click at [132, 279] on input "75" at bounding box center [121, 278] width 49 height 20
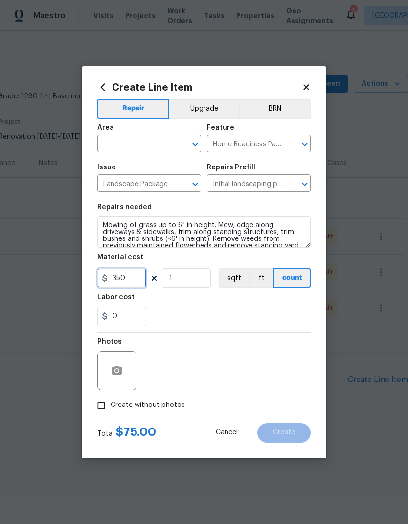
type input "350"
click at [114, 138] on input "text" at bounding box center [135, 144] width 76 height 15
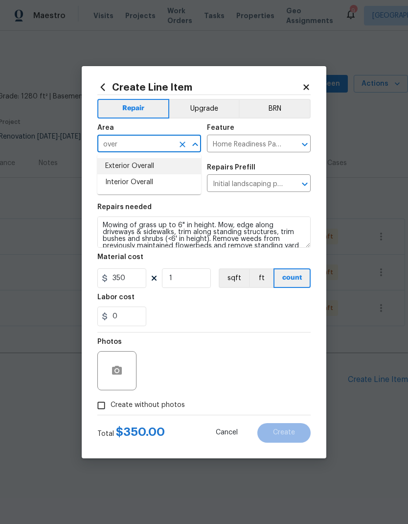
click at [118, 167] on li "Exterior Overall" at bounding box center [149, 166] width 104 height 16
type input "Exterior Overall"
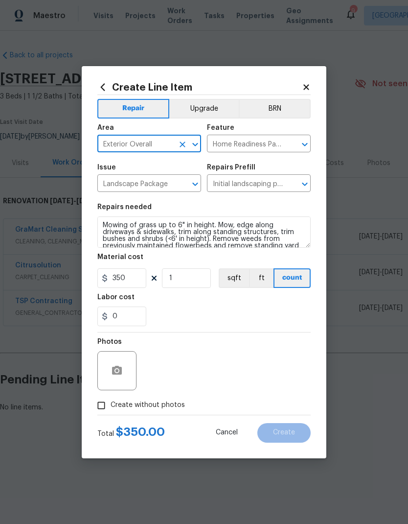
click at [270, 309] on div "0" at bounding box center [203, 316] width 213 height 20
click at [124, 286] on input "350" at bounding box center [121, 278] width 49 height 20
type input "425"
click at [285, 305] on div "Labor cost" at bounding box center [203, 300] width 213 height 13
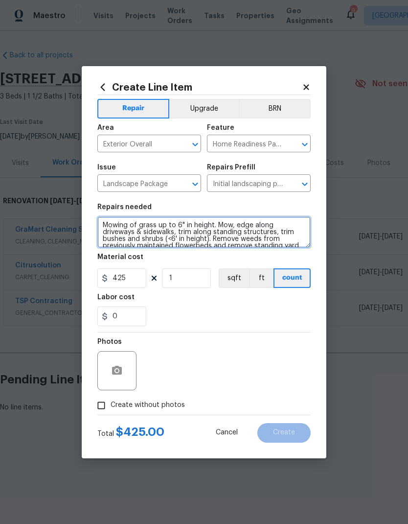
click at [116, 230] on textarea "Mowing of grass up to 6" in height. Mow, edge along driveways & sidewalks, trim…" at bounding box center [203, 231] width 213 height 31
click at [116, 229] on textarea "Mowing of grass up to 6" in height. Mow, edge along driveways & sidewalks, trim…" at bounding box center [203, 231] width 213 height 31
click at [119, 230] on textarea "Mowing of grass up to 6" in height. Mow, edge along driveways & sidewalks, trim…" at bounding box center [203, 231] width 213 height 31
click at [111, 230] on textarea "Mowing of grass up to 6" in height. Mow, edge along driveways & sidewalks, trim…" at bounding box center [203, 231] width 213 height 31
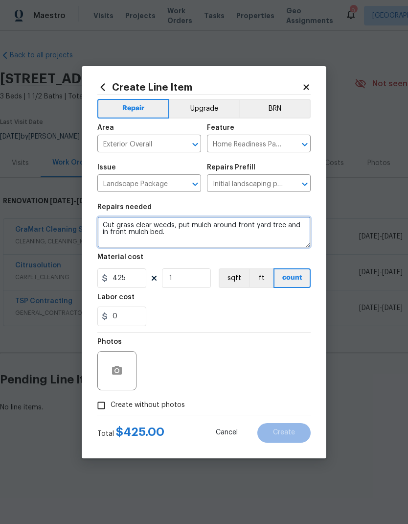
type textarea "Cut grass clear weeds, put mulch around front yard tree and in front mulch bed."
click at [285, 312] on div "0" at bounding box center [203, 316] width 213 height 20
click at [94, 403] on input "Create without photos" at bounding box center [101, 405] width 19 height 19
checkbox input "true"
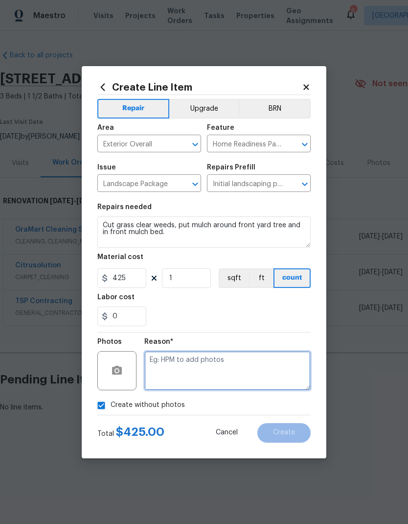
click at [279, 370] on textarea at bounding box center [227, 370] width 166 height 39
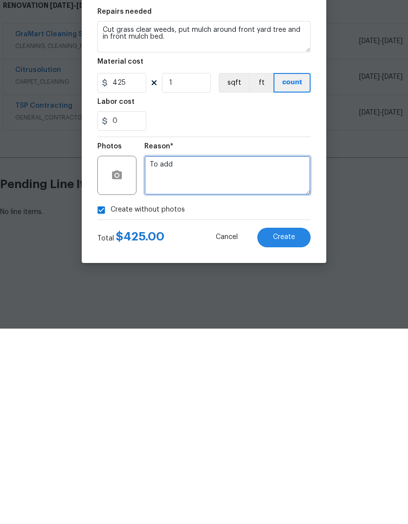
type textarea "To add"
click at [286, 429] on span "Create" at bounding box center [284, 432] width 22 height 7
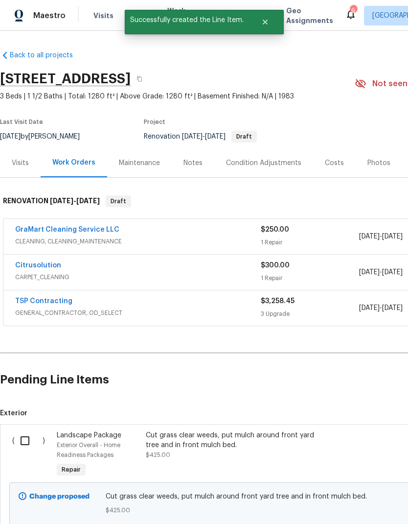
click at [25, 441] on input "checkbox" at bounding box center [29, 440] width 28 height 21
checkbox input "true"
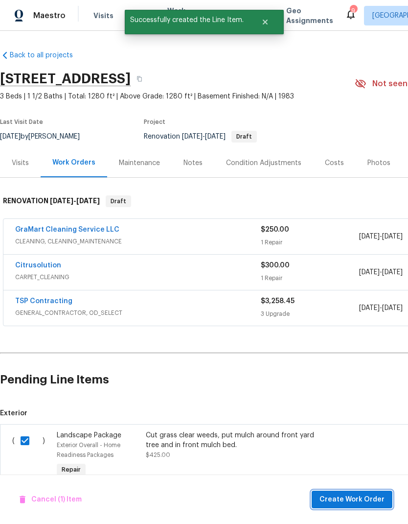
click at [343, 491] on button "Create Work Order" at bounding box center [352, 499] width 81 height 18
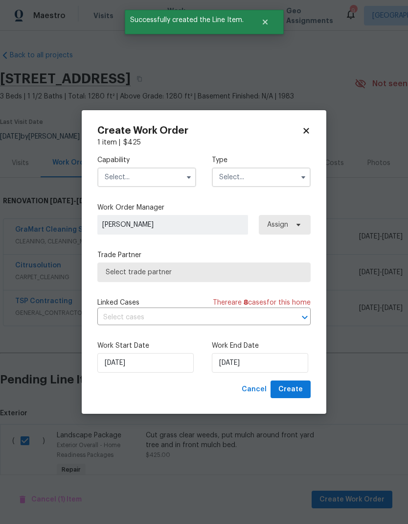
click at [104, 176] on input "text" at bounding box center [146, 177] width 99 height 20
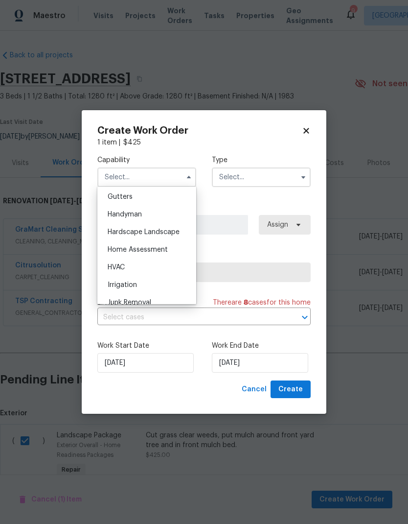
scroll to position [524, 0]
click at [182, 233] on div "Hardscape Landscape" at bounding box center [147, 230] width 94 height 18
type input "Hardscape Landscape"
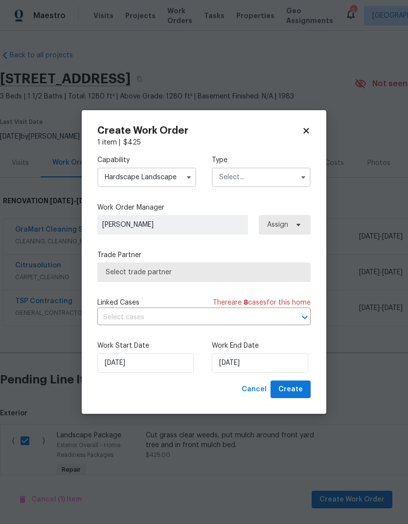
click at [277, 177] on input "text" at bounding box center [261, 177] width 99 height 20
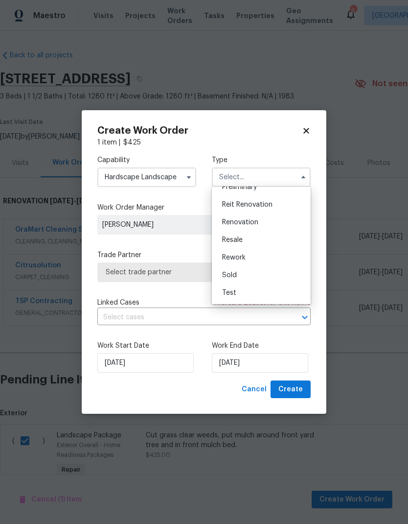
scroll to position [222, 0]
click at [274, 221] on div "Renovation" at bounding box center [261, 222] width 94 height 18
type input "Renovation"
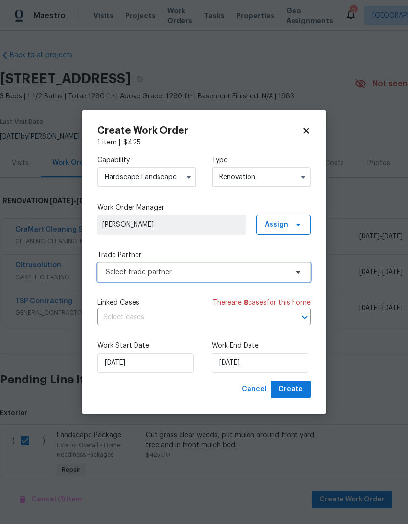
click at [264, 278] on span "Select trade partner" at bounding box center [203, 272] width 213 height 20
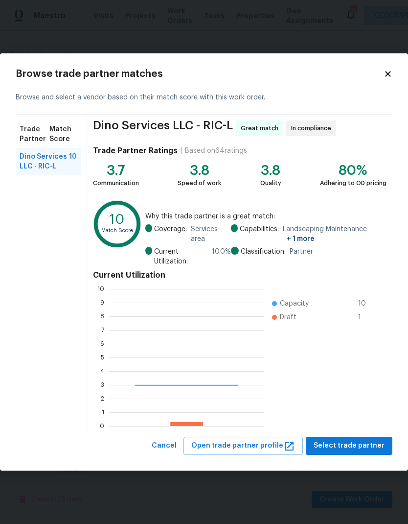
scroll to position [137, 155]
click at [359, 449] on span "Select trade partner" at bounding box center [349, 445] width 71 height 12
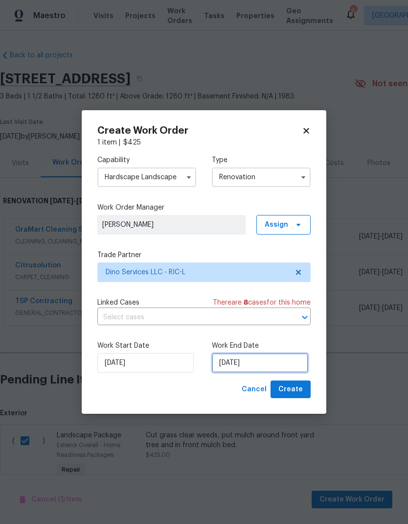
click at [261, 361] on input "[DATE]" at bounding box center [260, 363] width 96 height 20
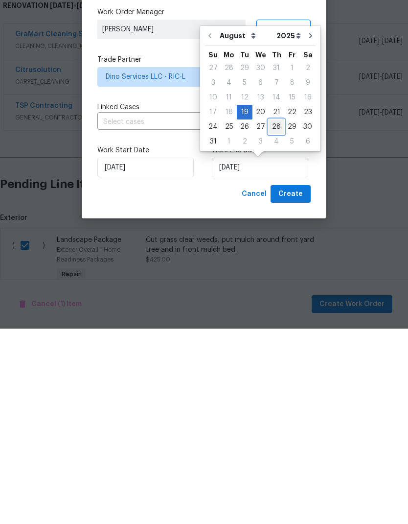
click at [273, 315] on div "28" at bounding box center [277, 322] width 16 height 14
type input "[DATE]"
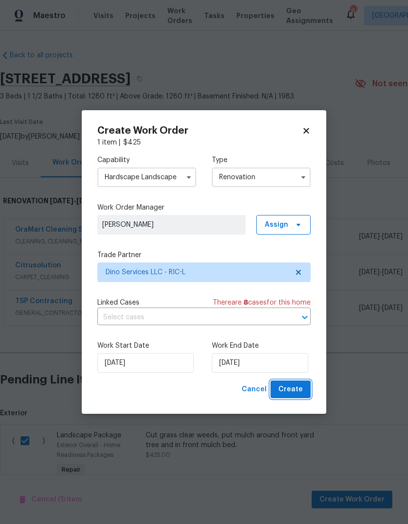
click at [296, 388] on span "Create" at bounding box center [290, 389] width 24 height 12
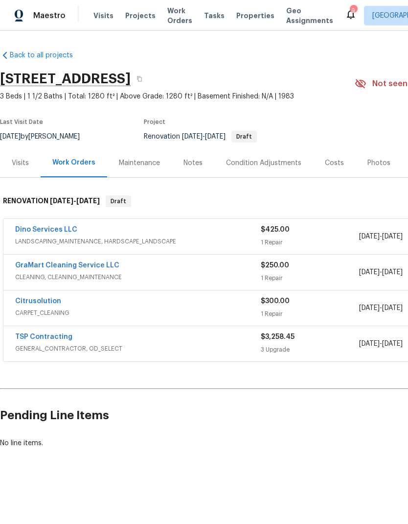
click at [275, 168] on div "Condition Adjustments" at bounding box center [263, 162] width 99 height 29
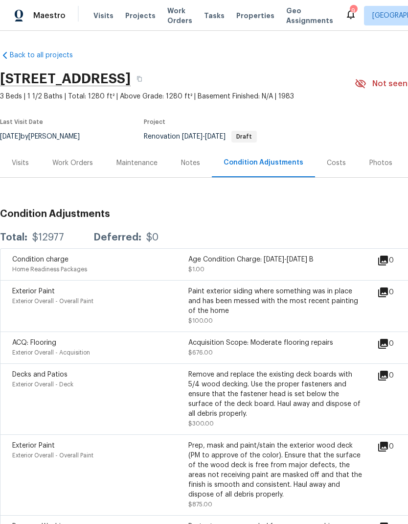
click at [82, 161] on div "Work Orders" at bounding box center [72, 163] width 41 height 10
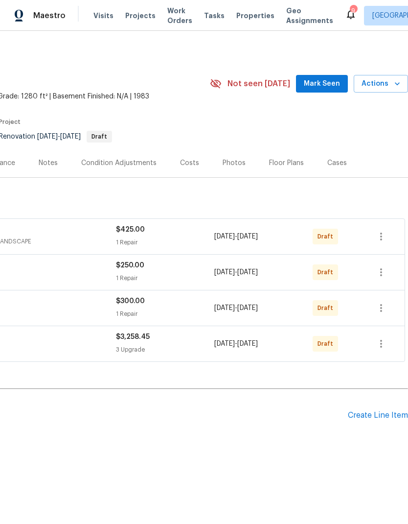
scroll to position [0, 145]
click at [374, 419] on div "Create Line Item" at bounding box center [378, 415] width 60 height 9
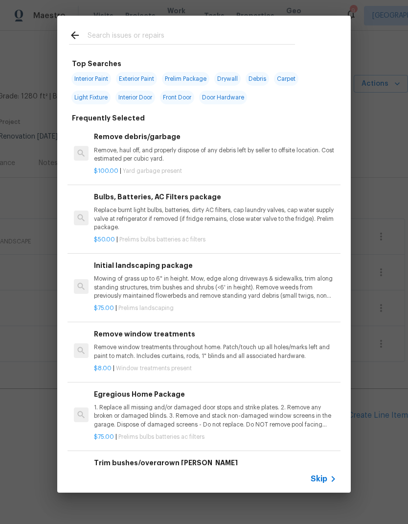
click at [228, 30] on input "text" at bounding box center [191, 36] width 207 height 15
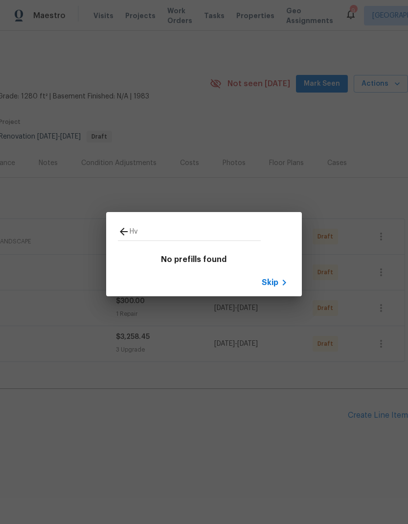
type input "Hva"
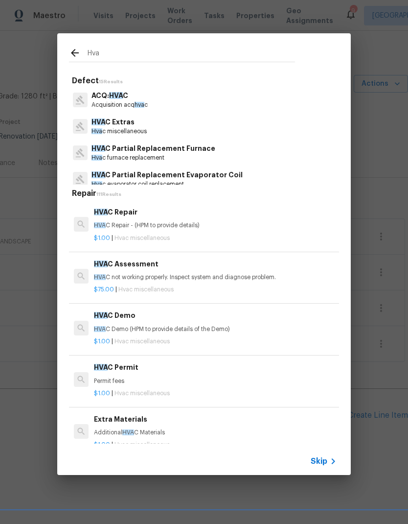
click at [190, 281] on div "$75.00 | Hvac miscellaneous" at bounding box center [215, 287] width 243 height 12
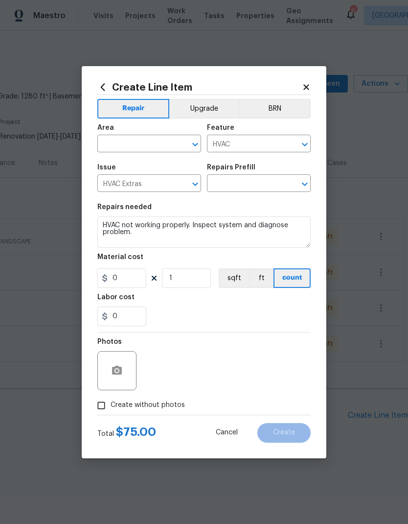
type input "HVAC Assessment $75.00"
type input "75"
click at [190, 281] on input "1" at bounding box center [186, 278] width 49 height 20
click at [191, 149] on icon "Open" at bounding box center [195, 144] width 12 height 12
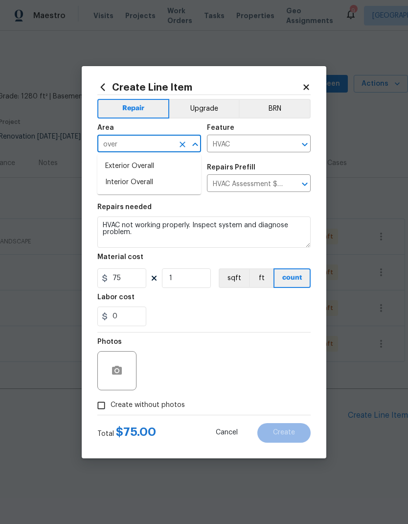
click at [114, 166] on li "Exterior Overall" at bounding box center [149, 166] width 104 height 16
type input "Exterior Overall"
click at [290, 317] on div "0" at bounding box center [203, 316] width 213 height 20
click at [99, 401] on input "Create without photos" at bounding box center [101, 405] width 19 height 19
checkbox input "true"
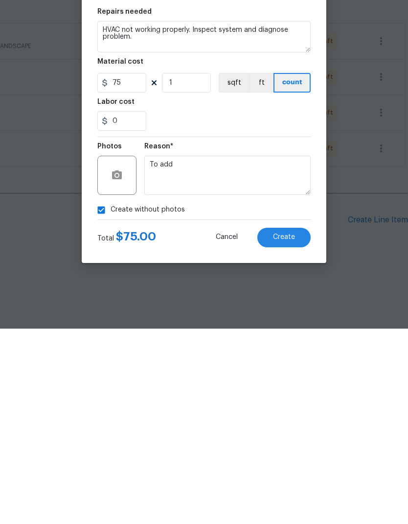
type textarea "To add"
click at [300, 423] on button "Create" at bounding box center [283, 433] width 53 height 20
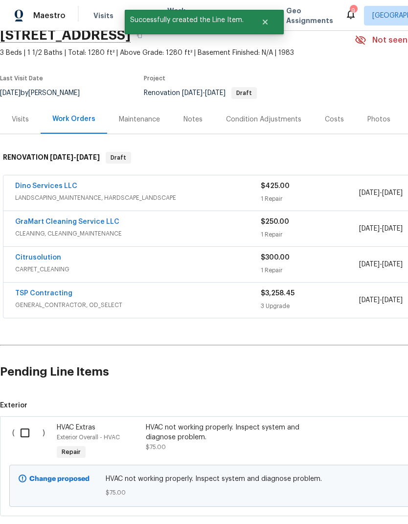
scroll to position [44, 0]
click at [22, 430] on input "checkbox" at bounding box center [29, 432] width 28 height 21
checkbox input "true"
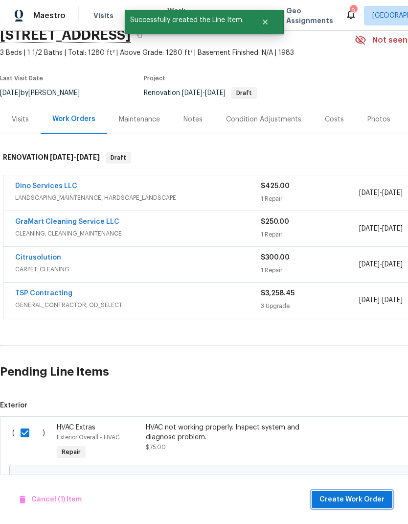
click at [351, 496] on span "Create Work Order" at bounding box center [352, 499] width 65 height 12
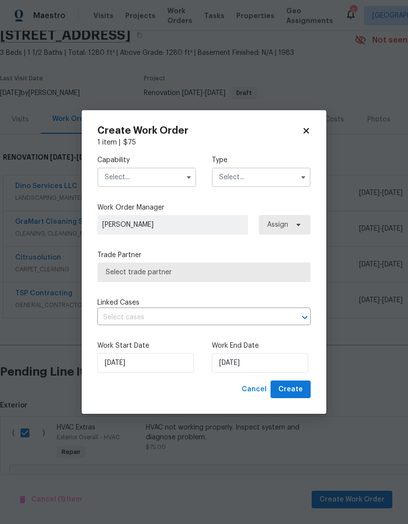
click at [190, 180] on icon "button" at bounding box center [189, 177] width 8 height 8
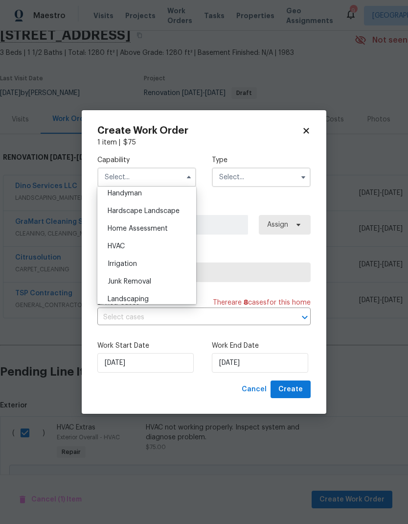
scroll to position [544, 0]
click at [169, 244] on div "HVAC" at bounding box center [147, 245] width 94 height 18
type input "HVAC"
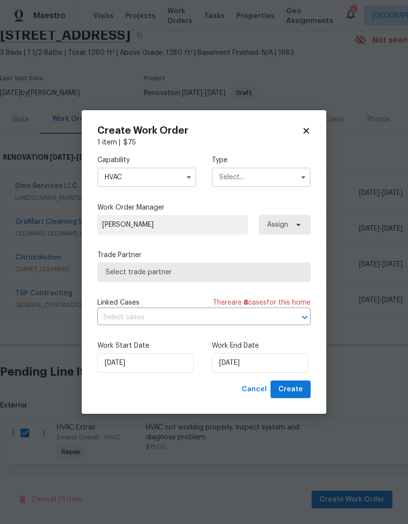
click at [282, 179] on input "text" at bounding box center [261, 177] width 99 height 20
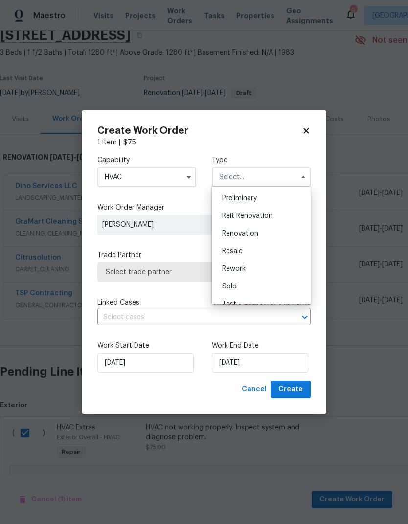
scroll to position [209, 0]
click at [276, 235] on div "Renovation" at bounding box center [261, 235] width 94 height 18
type input "Renovation"
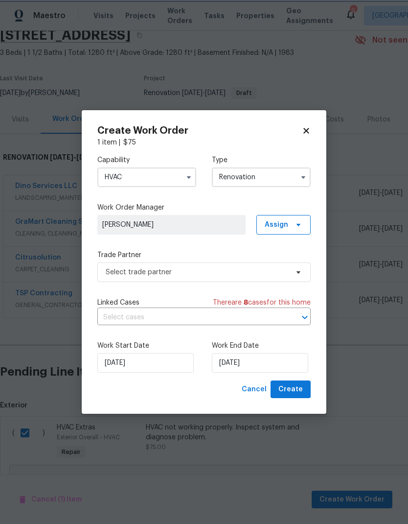
scroll to position [0, 0]
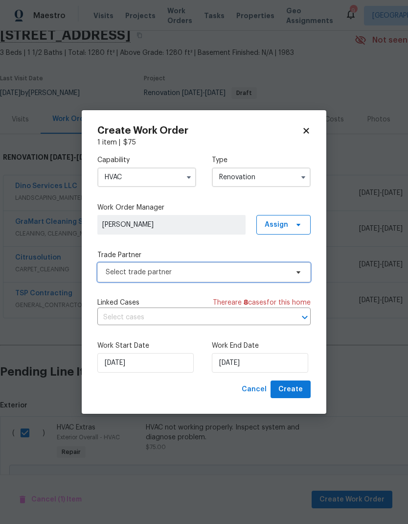
click at [297, 272] on icon at bounding box center [299, 272] width 4 height 2
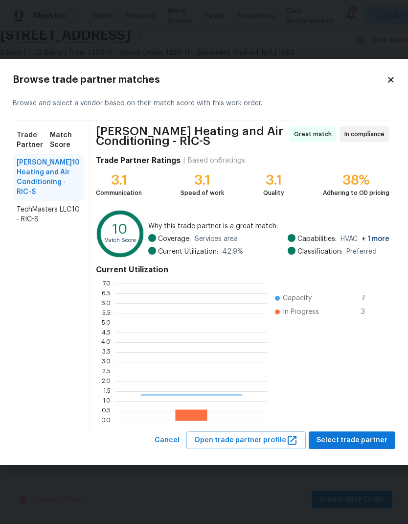
scroll to position [137, 152]
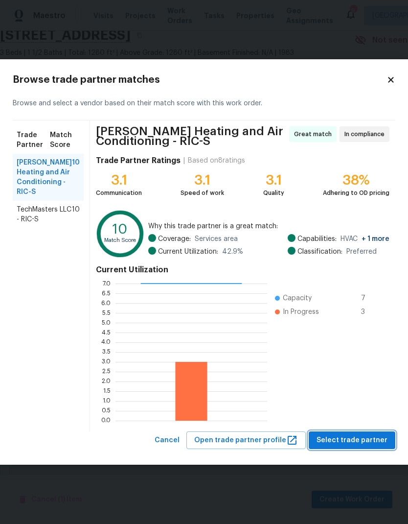
click at [361, 441] on span "Select trade partner" at bounding box center [352, 440] width 71 height 12
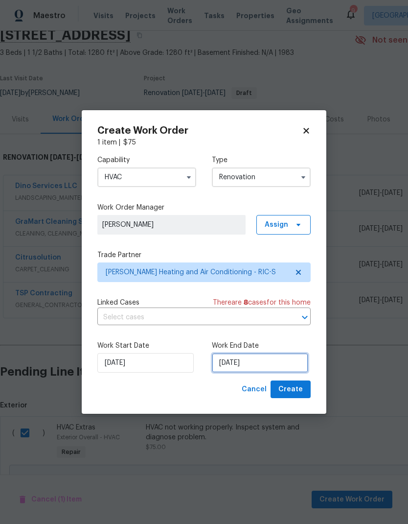
click at [249, 367] on input "[DATE]" at bounding box center [260, 363] width 96 height 20
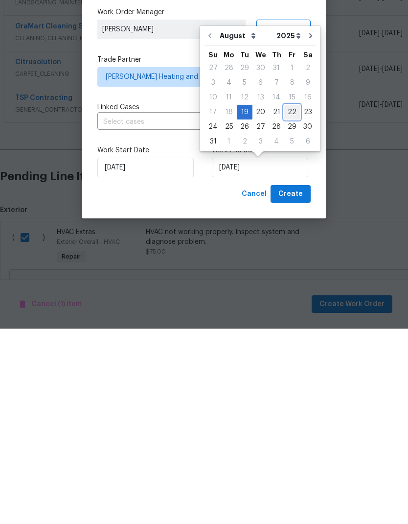
click at [289, 300] on div "22" at bounding box center [292, 307] width 16 height 14
type input "[DATE]"
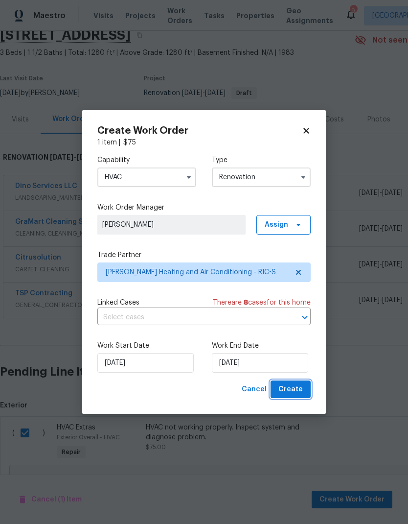
click at [297, 393] on span "Create" at bounding box center [290, 389] width 24 height 12
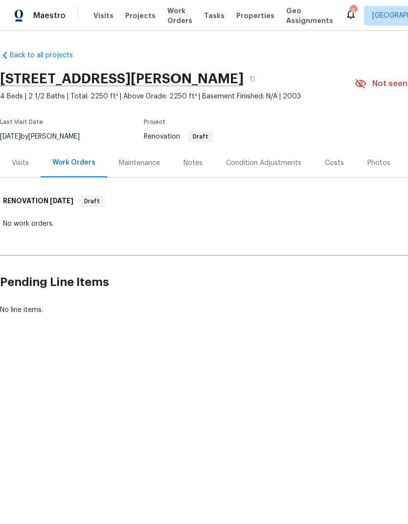
click at [193, 165] on div "Notes" at bounding box center [192, 163] width 19 height 10
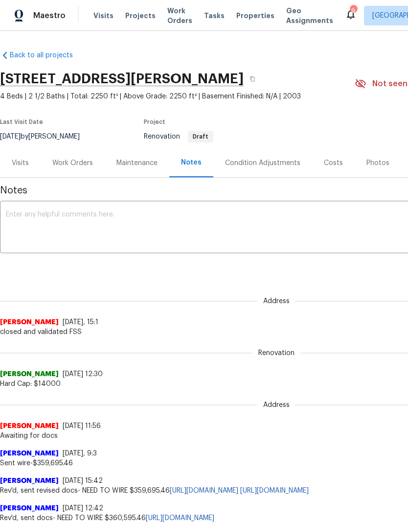
scroll to position [0, 0]
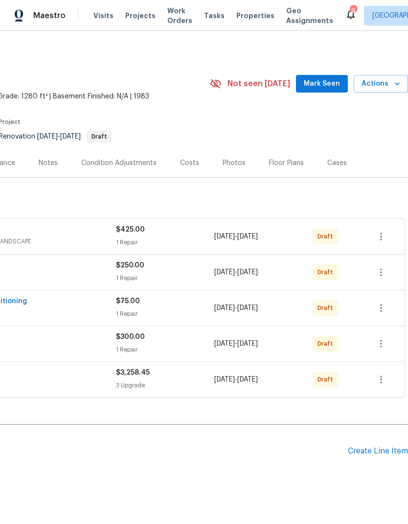
scroll to position [0, 145]
click at [383, 312] on icon "button" at bounding box center [381, 308] width 12 height 12
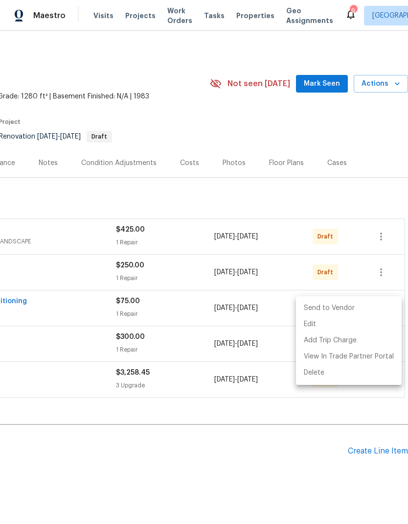
click at [363, 311] on li "Send to Vendor" at bounding box center [349, 308] width 106 height 16
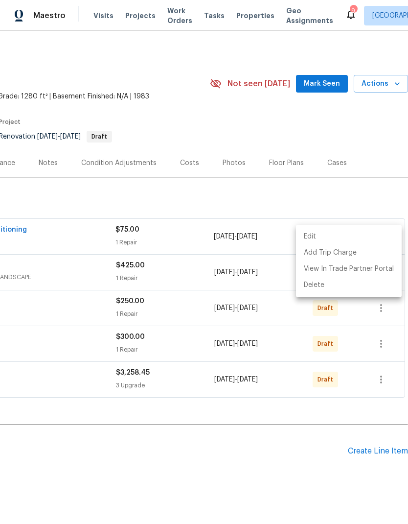
click at [279, 203] on div at bounding box center [204, 262] width 408 height 524
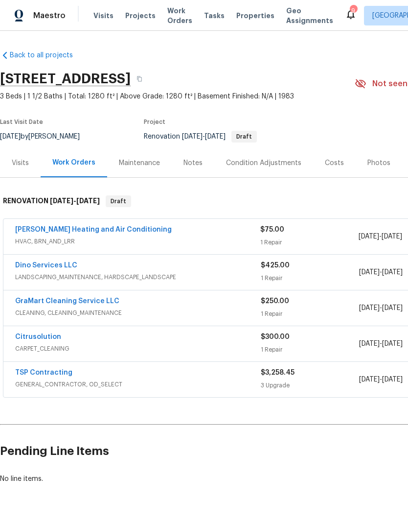
scroll to position [0, 0]
click at [142, 81] on icon "button" at bounding box center [139, 78] width 5 height 5
